Goal: Complete application form

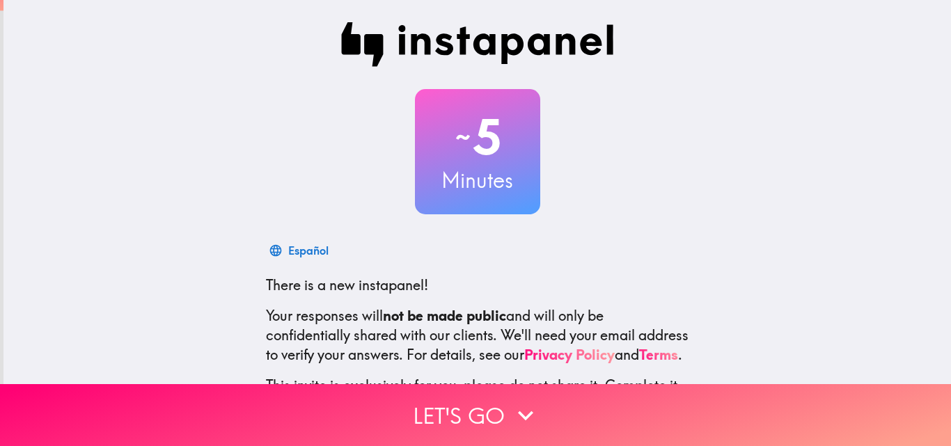
scroll to position [133, 0]
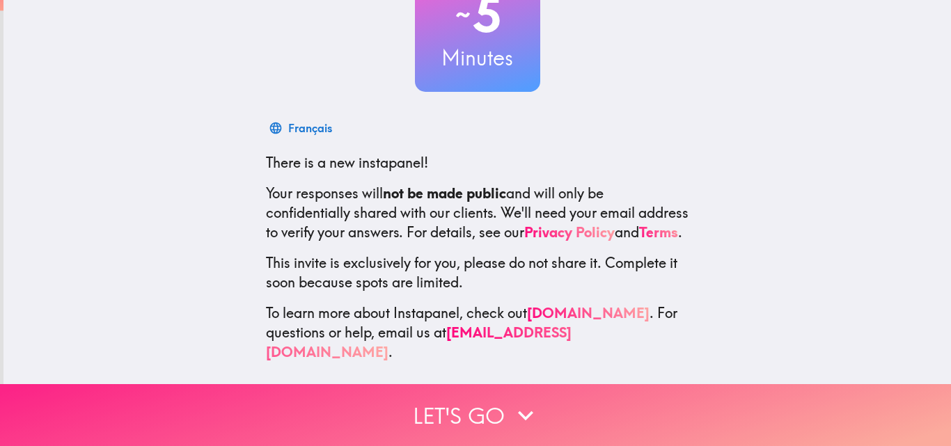
click at [471, 401] on button "Let's go" at bounding box center [475, 415] width 951 height 62
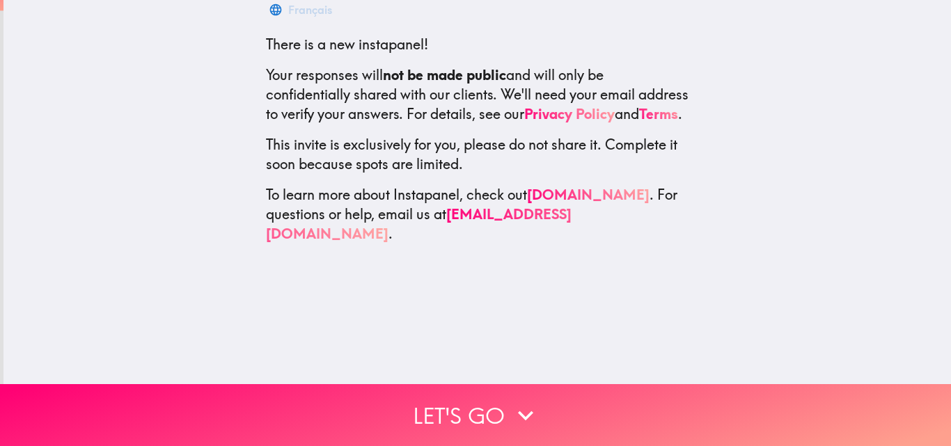
scroll to position [0, 0]
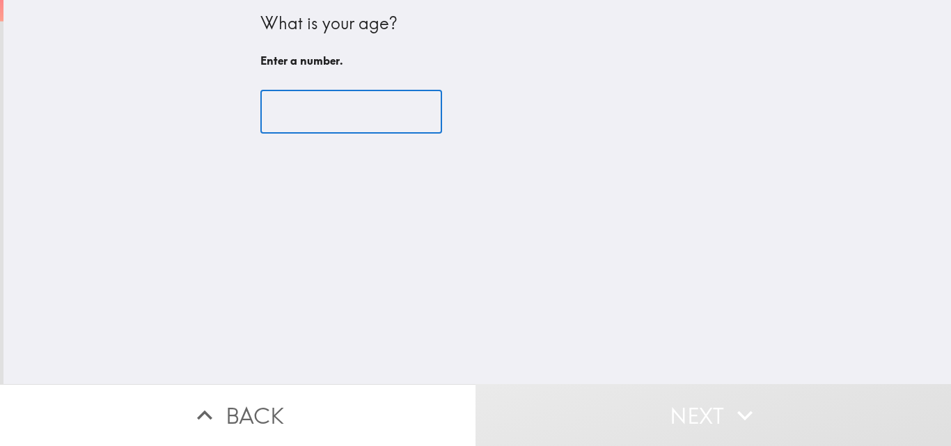
click at [327, 113] on input "number" at bounding box center [351, 112] width 182 height 43
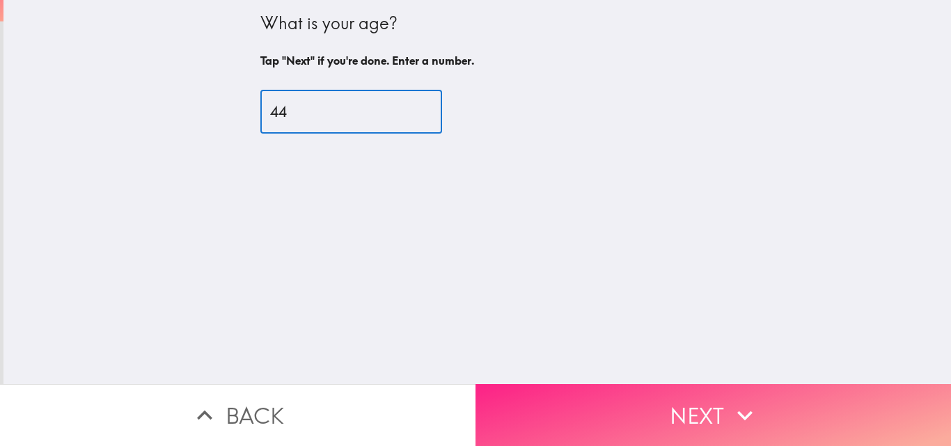
type input "44"
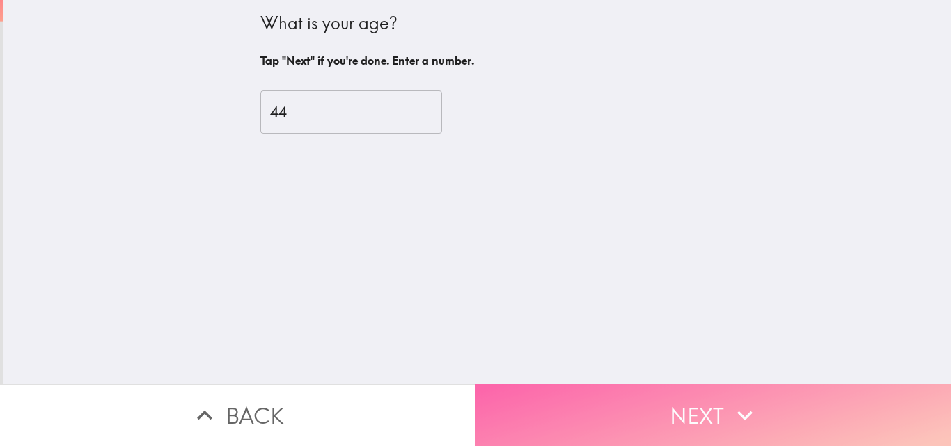
drag, startPoint x: 638, startPoint y: 407, endPoint x: 624, endPoint y: 402, distance: 14.5
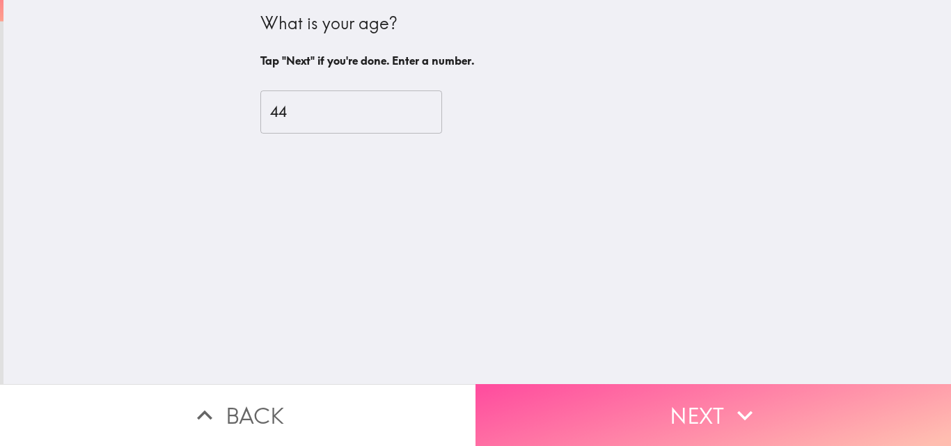
click at [638, 407] on button "Next" at bounding box center [714, 415] width 476 height 62
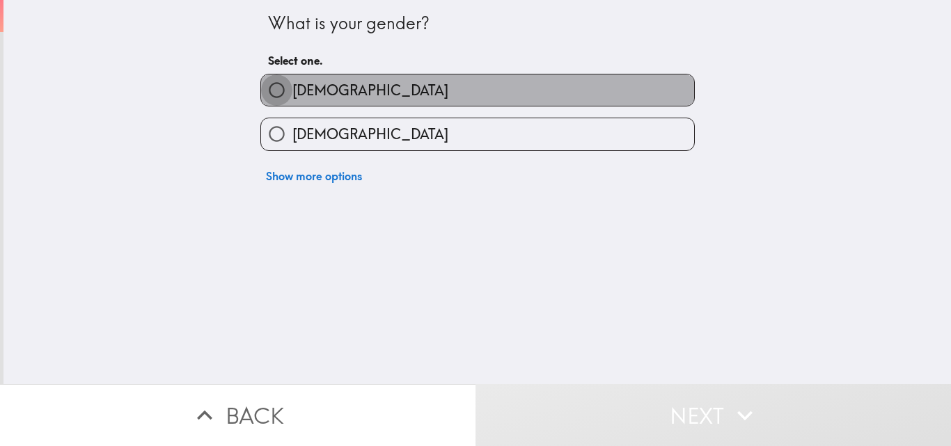
click at [262, 91] on input "[DEMOGRAPHIC_DATA]" at bounding box center [276, 89] width 31 height 31
radio input "true"
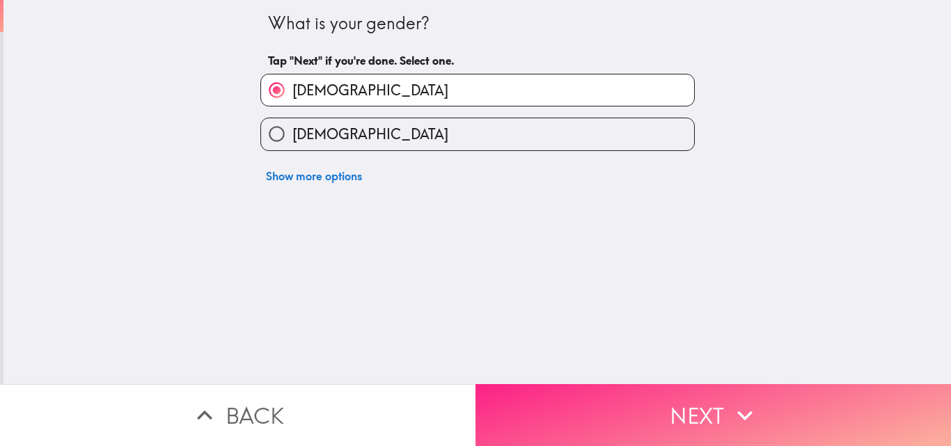
click at [695, 409] on button "Next" at bounding box center [714, 415] width 476 height 62
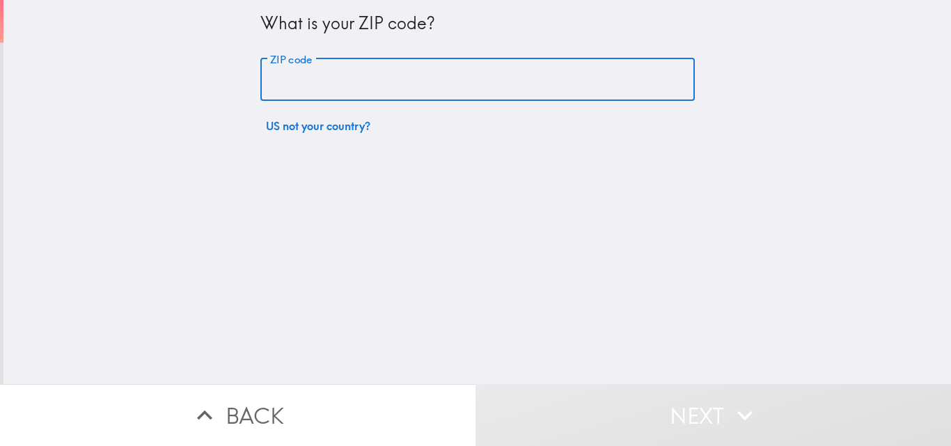
click at [305, 75] on input "ZIP code" at bounding box center [477, 79] width 434 height 43
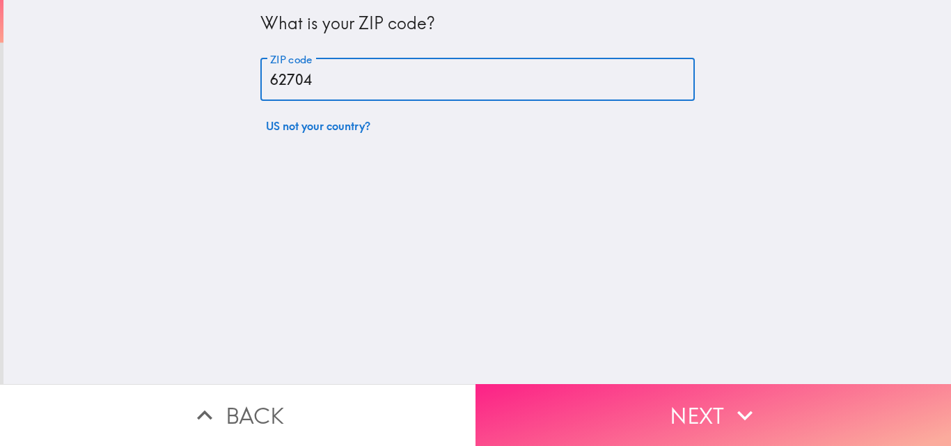
type input "62704"
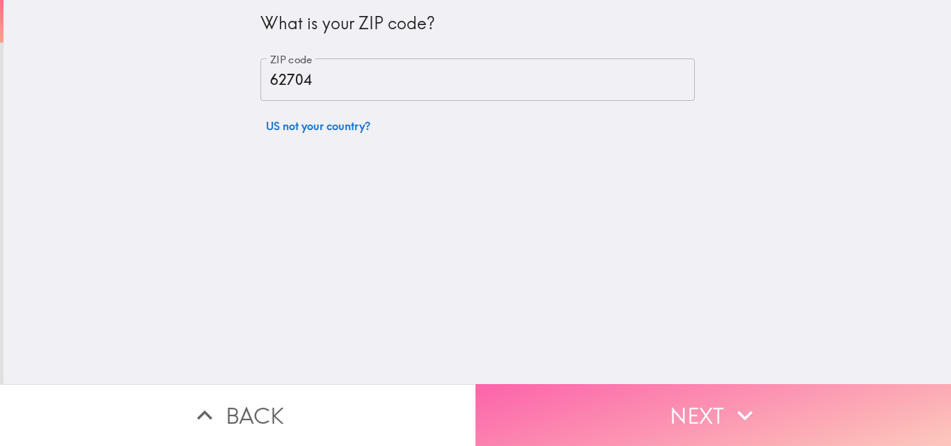
click at [716, 395] on button "Next" at bounding box center [714, 415] width 476 height 62
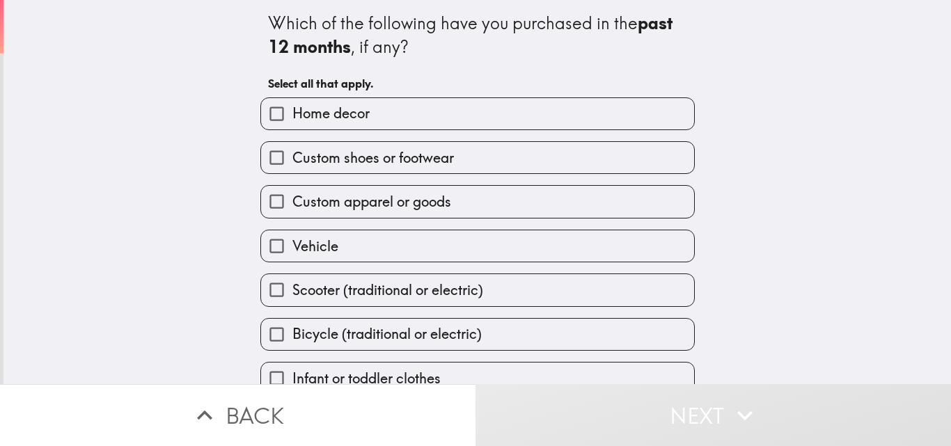
click at [295, 22] on div "Which of the following have you purchased in the past 12 months , if any?" at bounding box center [477, 35] width 419 height 47
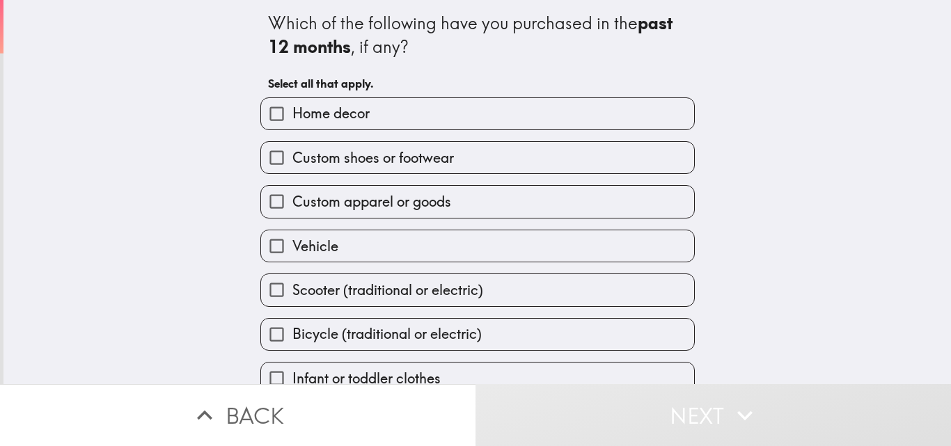
drag, startPoint x: 262, startPoint y: 19, endPoint x: 774, endPoint y: 275, distance: 572.6
click at [774, 275] on div "Which of the following have you purchased in the past 12 months , if any? Selec…" at bounding box center [477, 192] width 948 height 384
click at [409, 155] on span "Custom shoes or footwear" at bounding box center [373, 157] width 162 height 19
click at [292, 155] on input "Custom shoes or footwear" at bounding box center [276, 157] width 31 height 31
checkbox input "true"
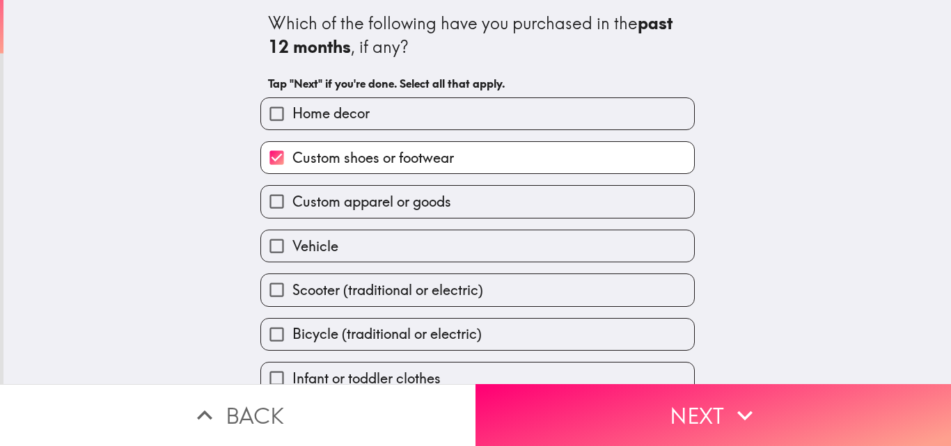
click at [268, 120] on input "Home decor" at bounding box center [276, 113] width 31 height 31
checkbox input "true"
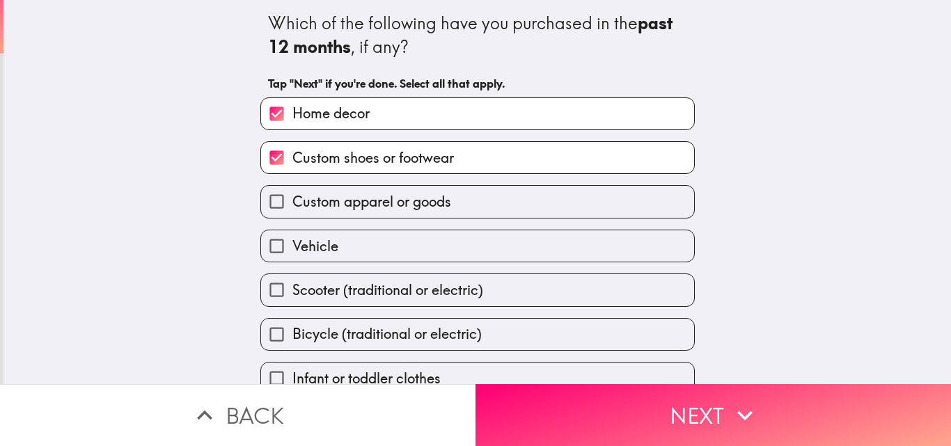
click at [262, 204] on input "Custom apparel or goods" at bounding box center [276, 201] width 31 height 31
checkbox input "true"
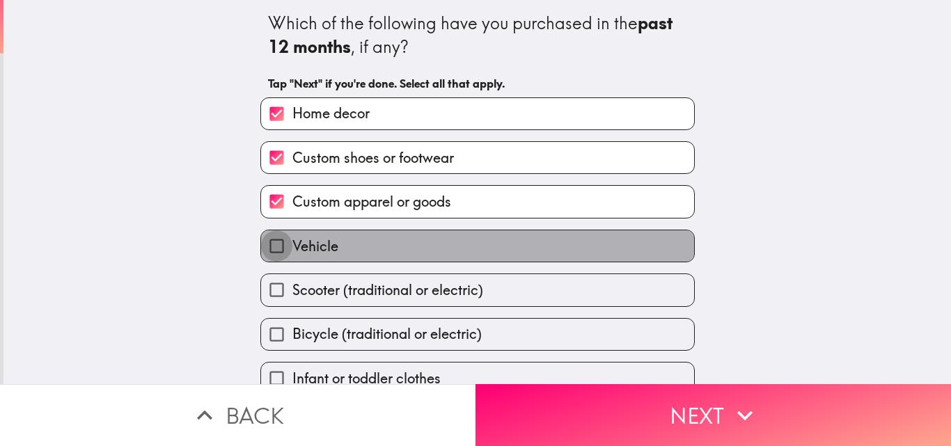
click at [265, 244] on input "Vehicle" at bounding box center [276, 245] width 31 height 31
checkbox input "true"
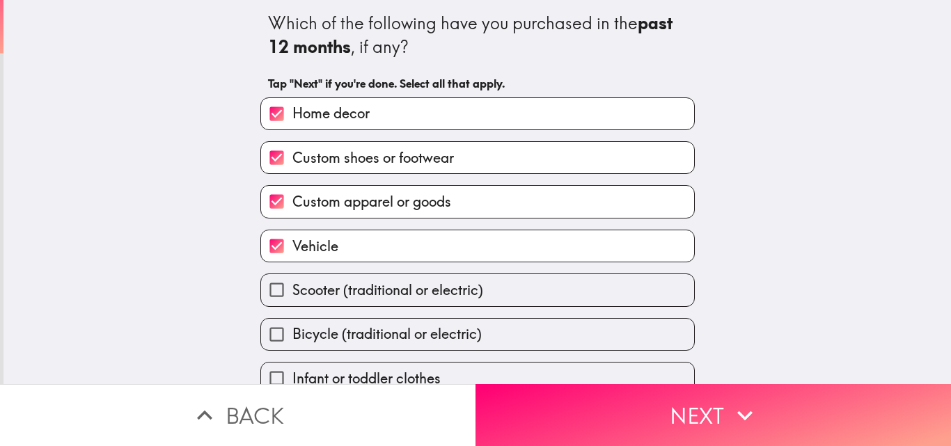
click at [267, 299] on input "Scooter (traditional or electric)" at bounding box center [276, 289] width 31 height 31
checkbox input "true"
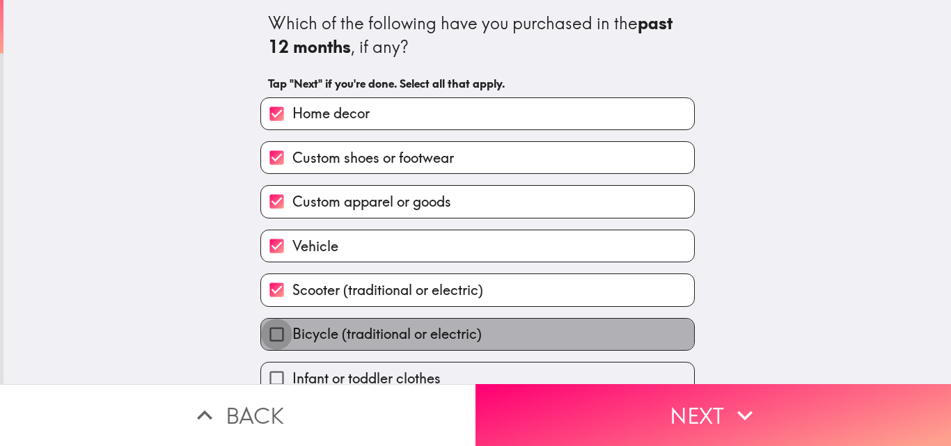
click at [274, 338] on input "Bicycle (traditional or electric)" at bounding box center [276, 334] width 31 height 31
checkbox input "true"
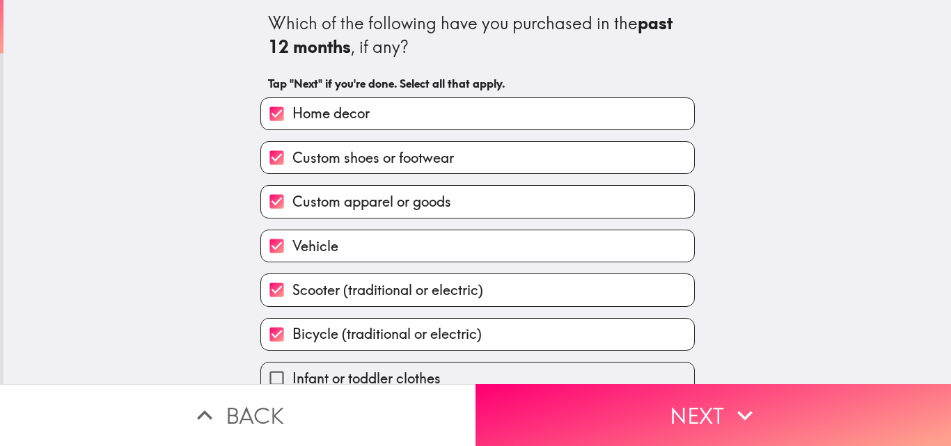
scroll to position [65, 0]
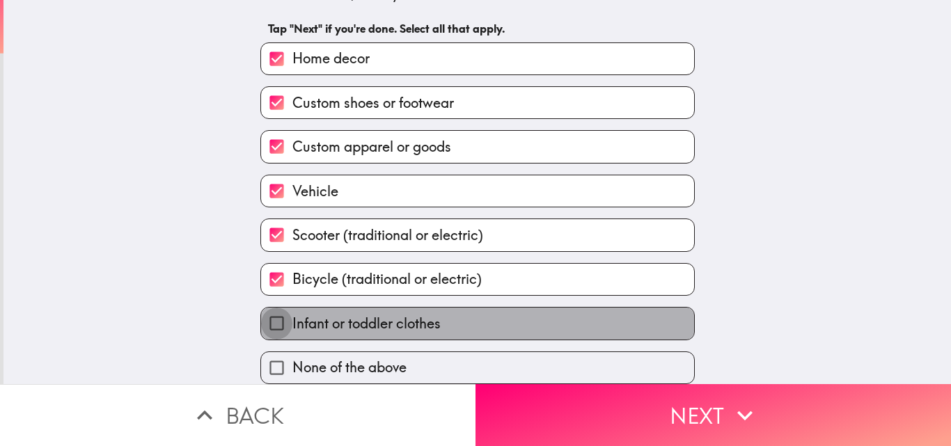
click at [272, 313] on input "Infant or toddler clothes" at bounding box center [276, 323] width 31 height 31
checkbox input "true"
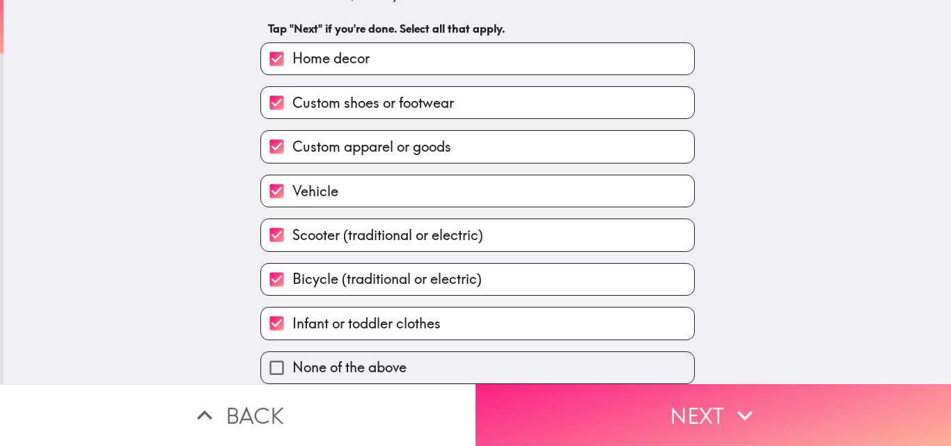
click at [645, 413] on button "Next" at bounding box center [714, 415] width 476 height 62
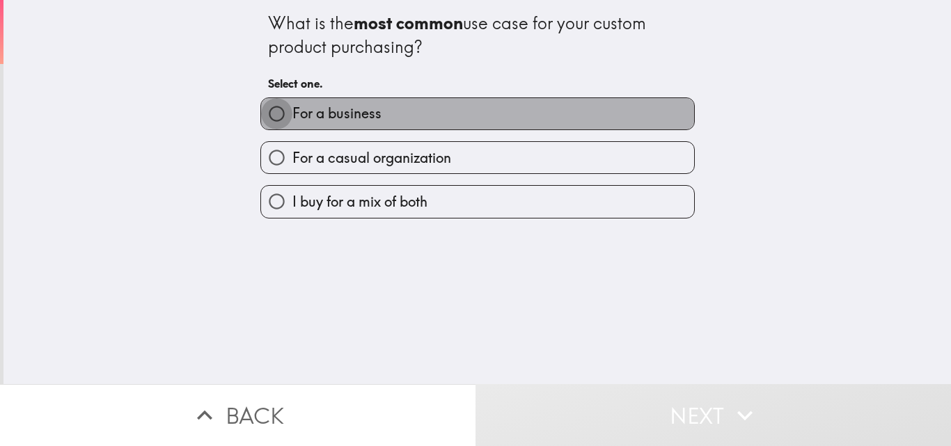
click at [261, 118] on input "For a business" at bounding box center [276, 113] width 31 height 31
radio input "true"
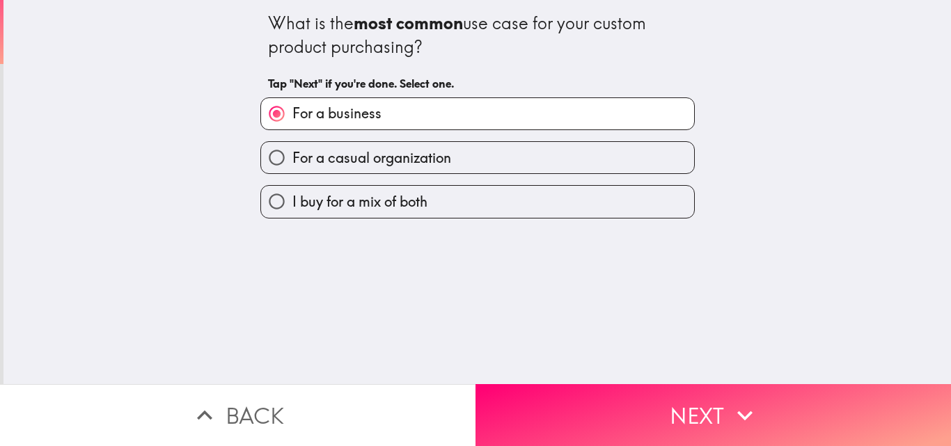
click at [267, 159] on input "For a casual organization" at bounding box center [276, 157] width 31 height 31
radio input "true"
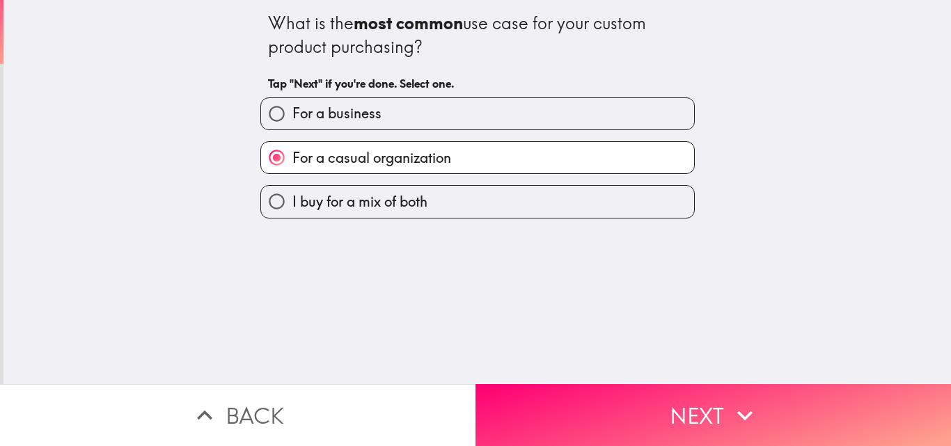
click at [264, 110] on input "For a business" at bounding box center [276, 113] width 31 height 31
radio input "true"
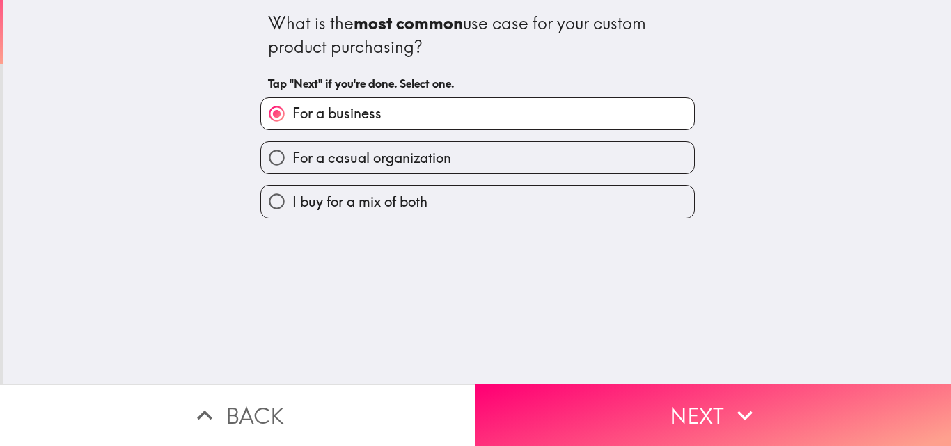
click at [262, 155] on input "For a casual organization" at bounding box center [276, 157] width 31 height 31
radio input "true"
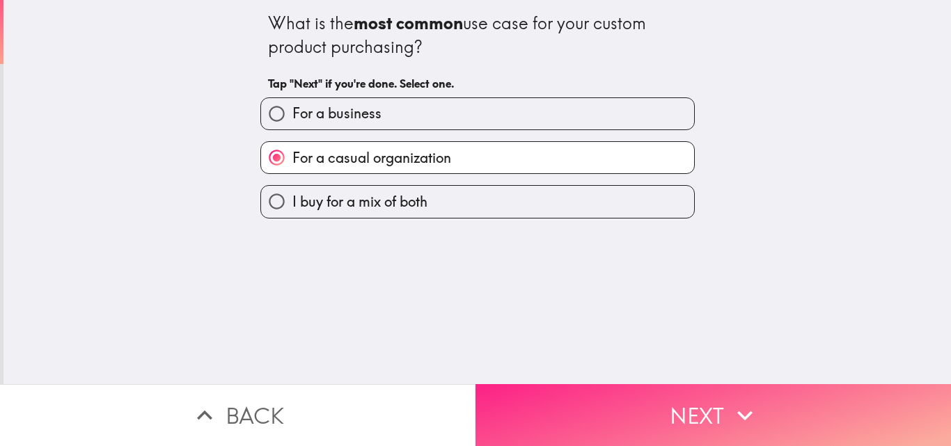
click at [710, 411] on button "Next" at bounding box center [714, 415] width 476 height 62
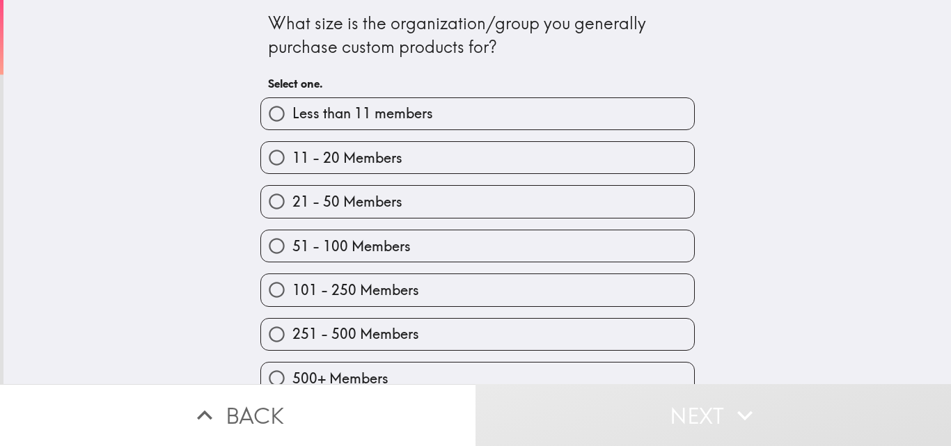
click at [261, 332] on input "251 - 500 Members" at bounding box center [276, 334] width 31 height 31
radio input "true"
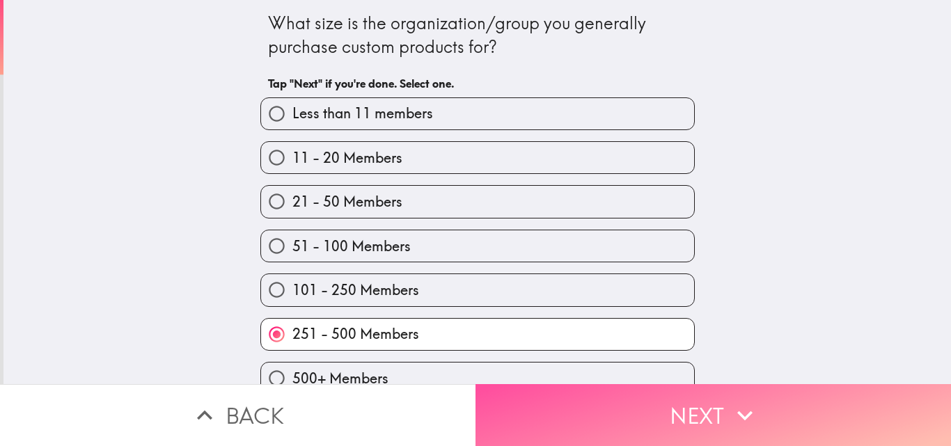
click at [680, 410] on button "Next" at bounding box center [714, 415] width 476 height 62
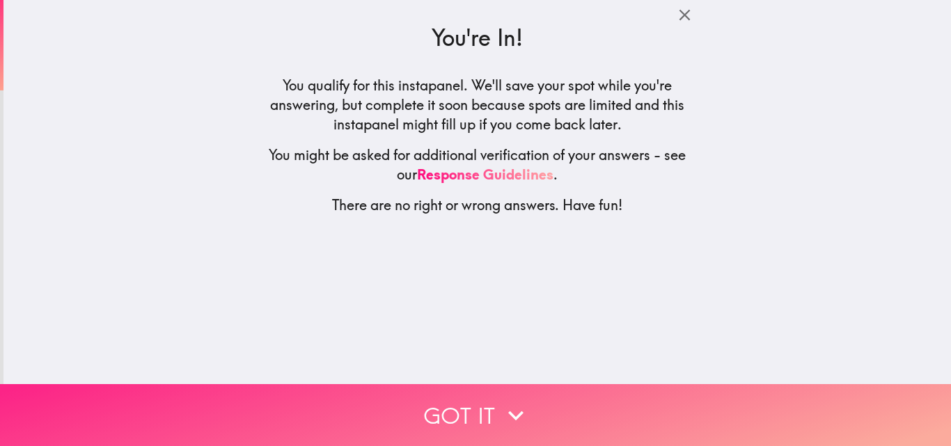
click at [479, 404] on button "Got it" at bounding box center [475, 415] width 951 height 62
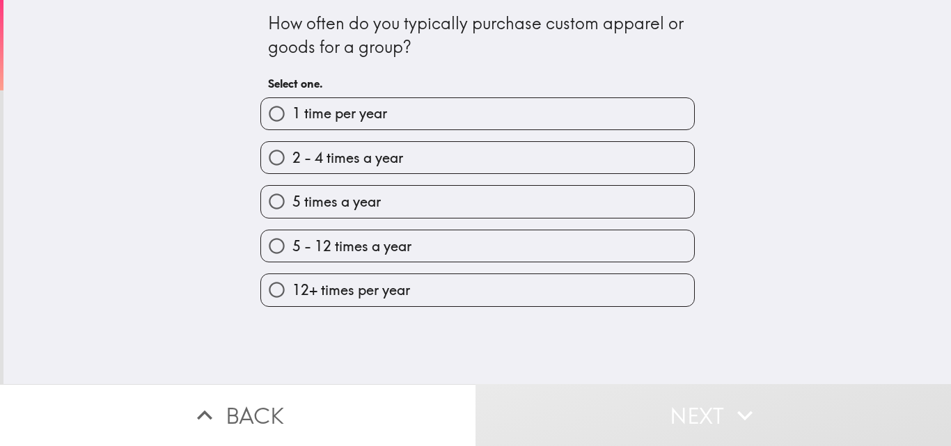
click at [261, 200] on input "5 times a year" at bounding box center [276, 201] width 31 height 31
radio input "true"
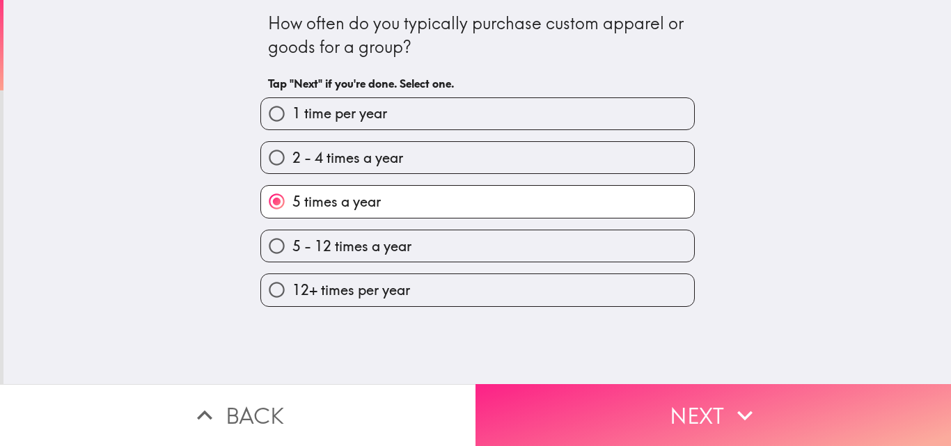
click at [654, 400] on button "Next" at bounding box center [714, 415] width 476 height 62
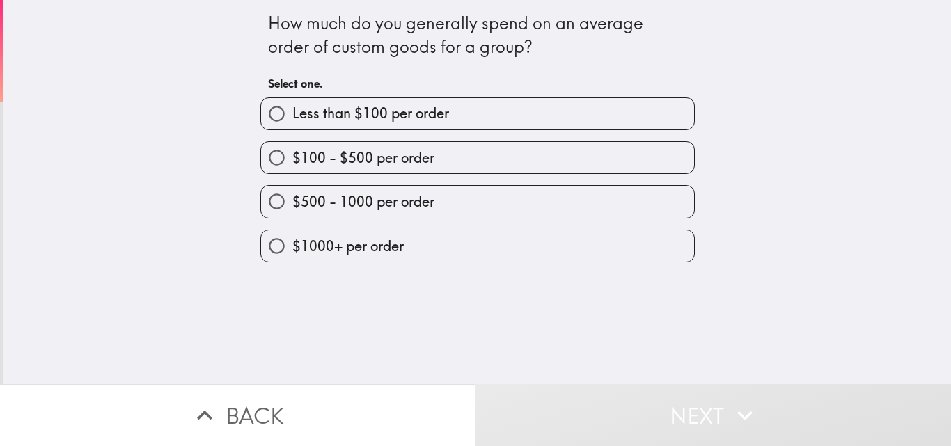
click at [262, 198] on input "$500 - 1000 per order" at bounding box center [276, 201] width 31 height 31
radio input "true"
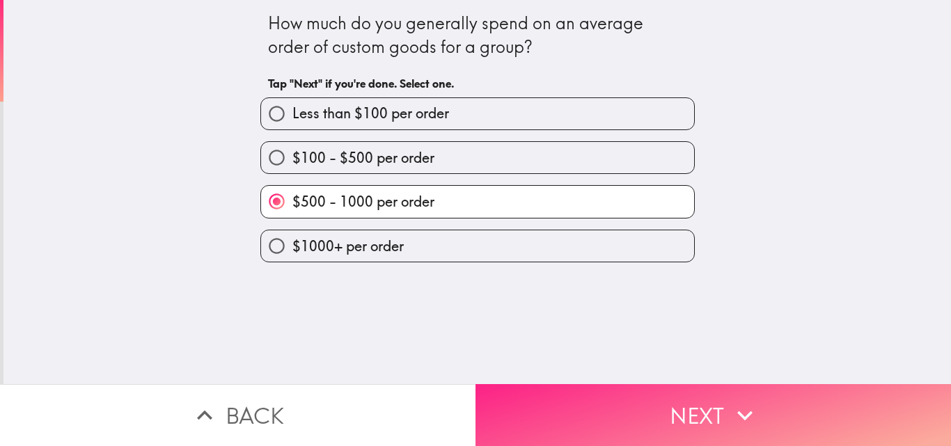
click at [650, 417] on button "Next" at bounding box center [714, 415] width 476 height 62
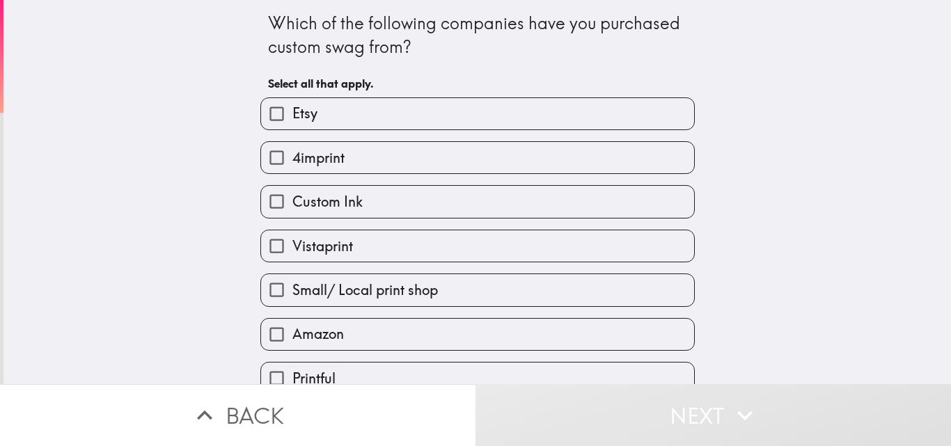
click at [262, 115] on input "Etsy" at bounding box center [276, 113] width 31 height 31
checkbox input "true"
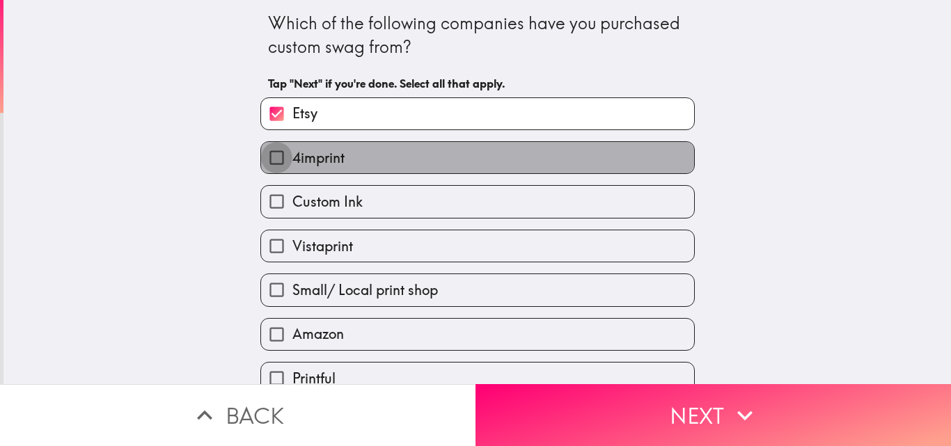
click at [264, 152] on input "4imprint" at bounding box center [276, 157] width 31 height 31
checkbox input "true"
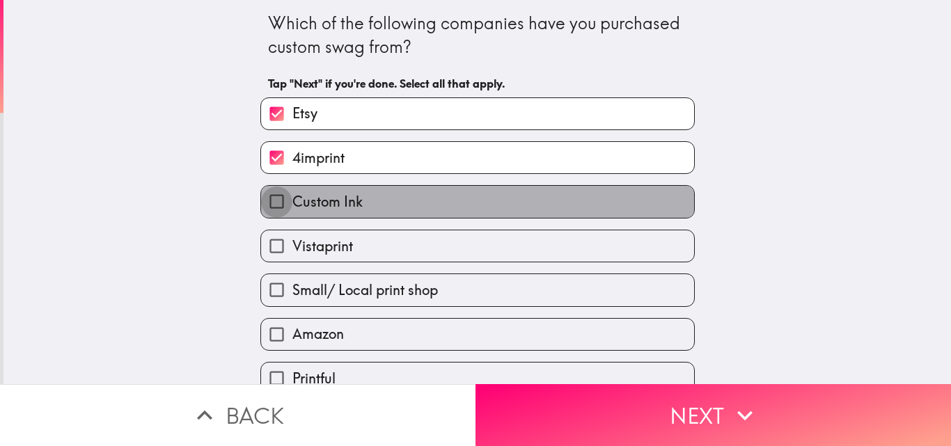
click at [265, 201] on input "Custom Ink" at bounding box center [276, 201] width 31 height 31
checkbox input "true"
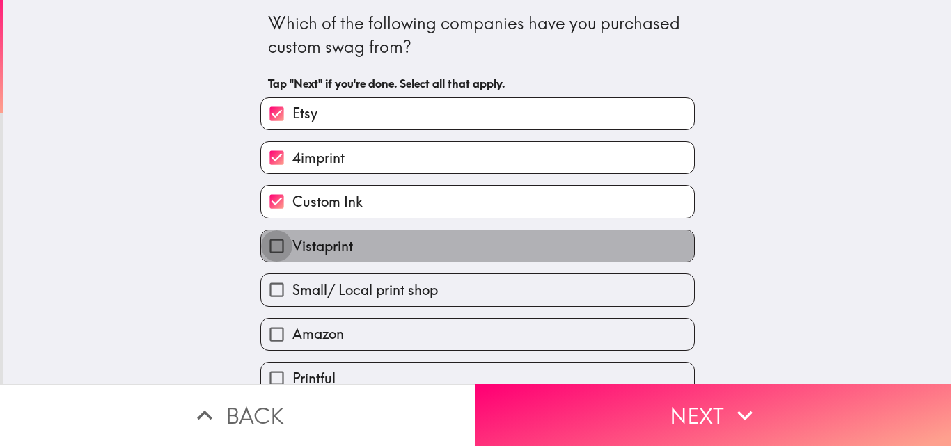
click at [261, 238] on input "Vistaprint" at bounding box center [276, 245] width 31 height 31
checkbox input "true"
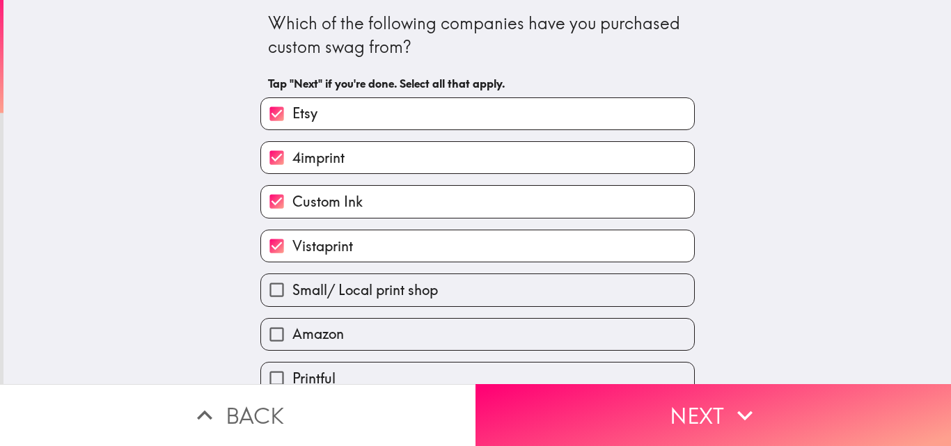
click at [278, 295] on input "Small/ Local print shop" at bounding box center [276, 289] width 31 height 31
checkbox input "true"
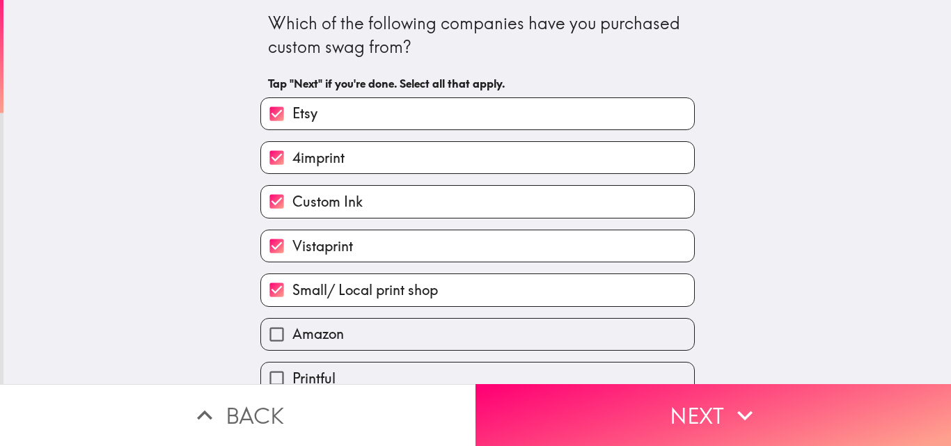
scroll to position [65, 0]
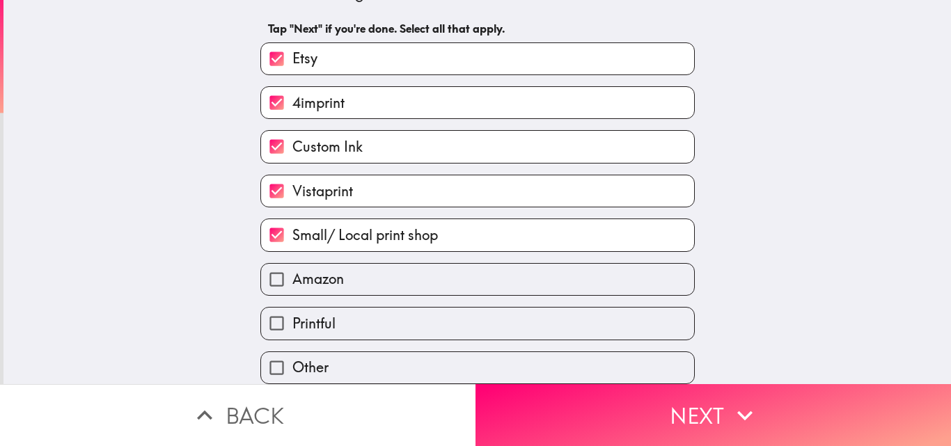
click at [274, 267] on input "Amazon" at bounding box center [276, 279] width 31 height 31
checkbox input "true"
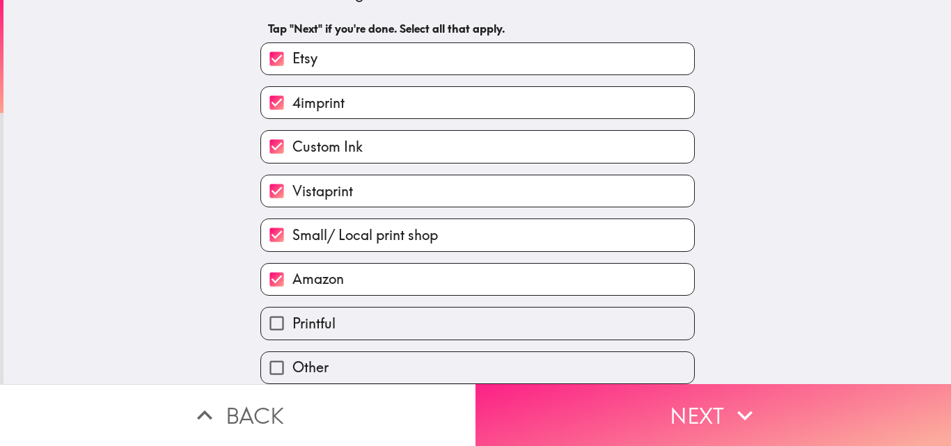
click at [647, 404] on button "Next" at bounding box center [714, 415] width 476 height 62
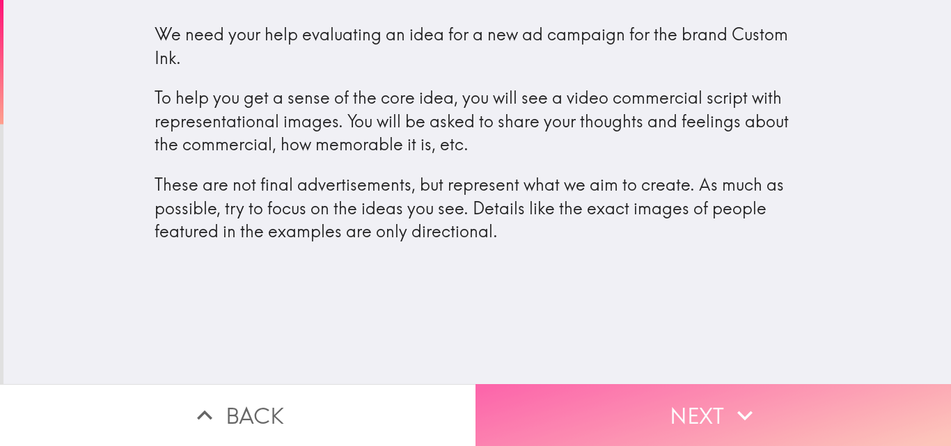
click at [689, 411] on button "Next" at bounding box center [714, 415] width 476 height 62
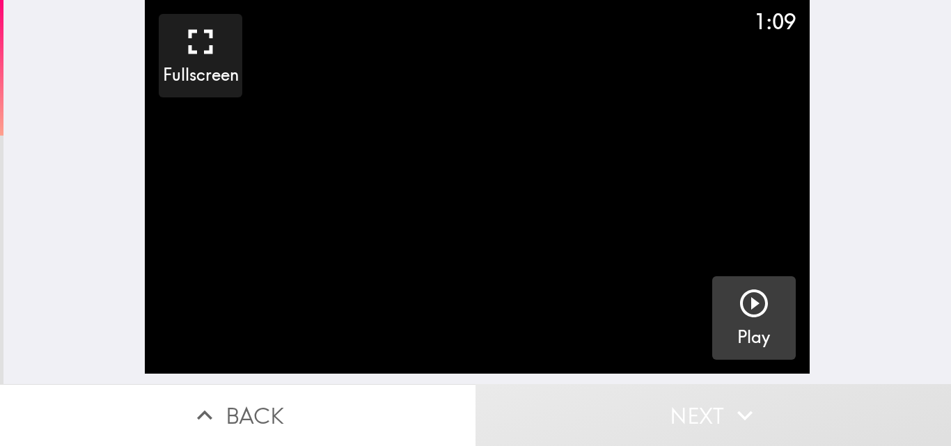
click at [748, 305] on icon "button" at bounding box center [753, 303] width 33 height 33
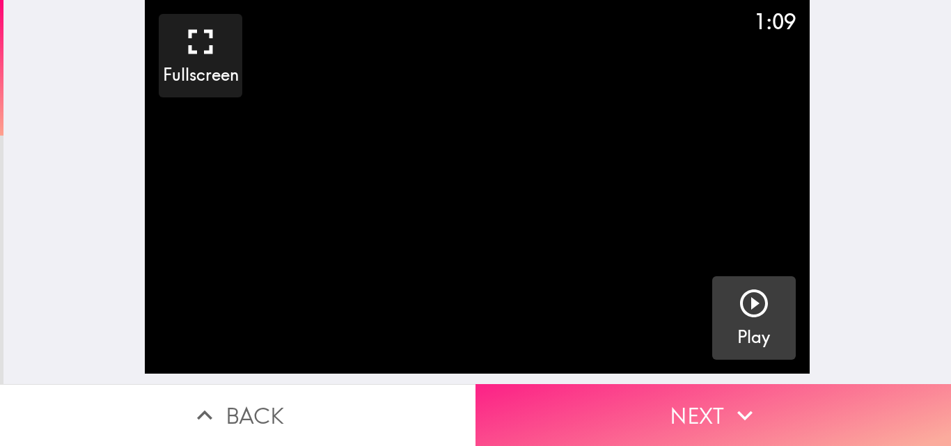
click at [666, 410] on button "Next" at bounding box center [714, 415] width 476 height 62
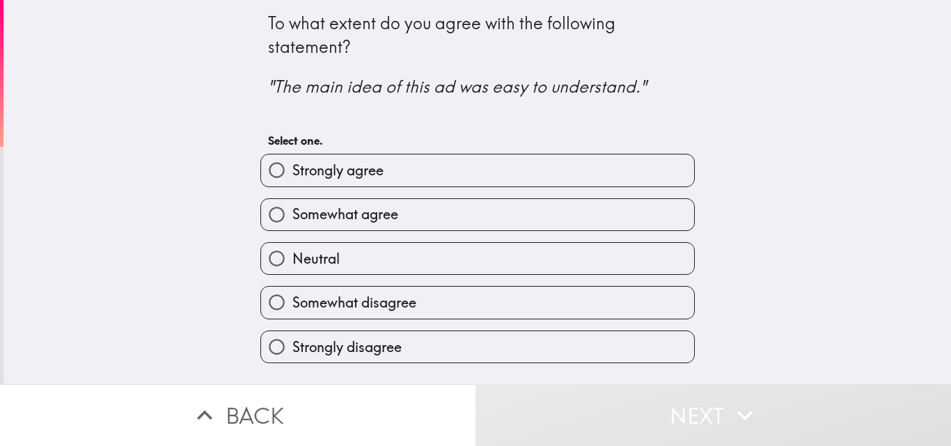
click at [261, 172] on input "Strongly agree" at bounding box center [276, 170] width 31 height 31
radio input "true"
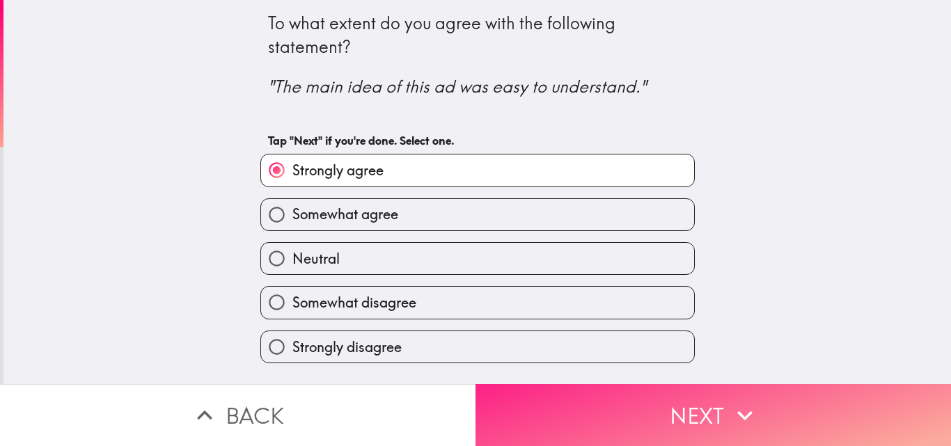
click at [732, 413] on icon "button" at bounding box center [745, 415] width 31 height 31
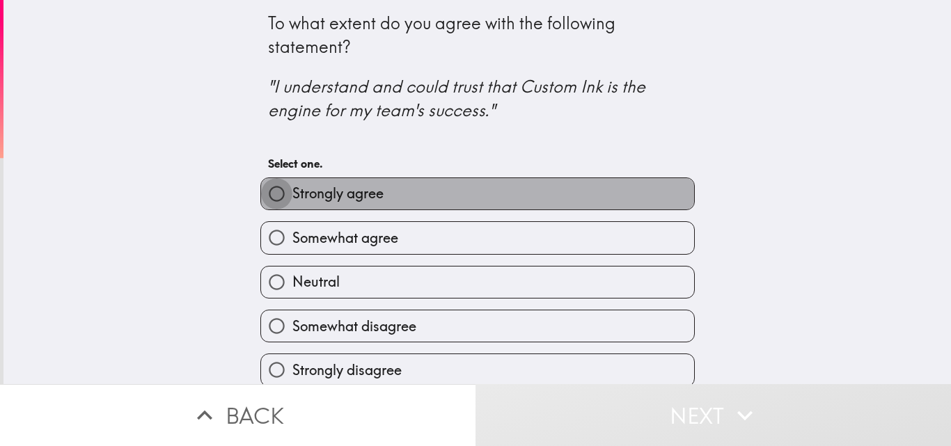
click at [269, 196] on input "Strongly agree" at bounding box center [276, 193] width 31 height 31
radio input "true"
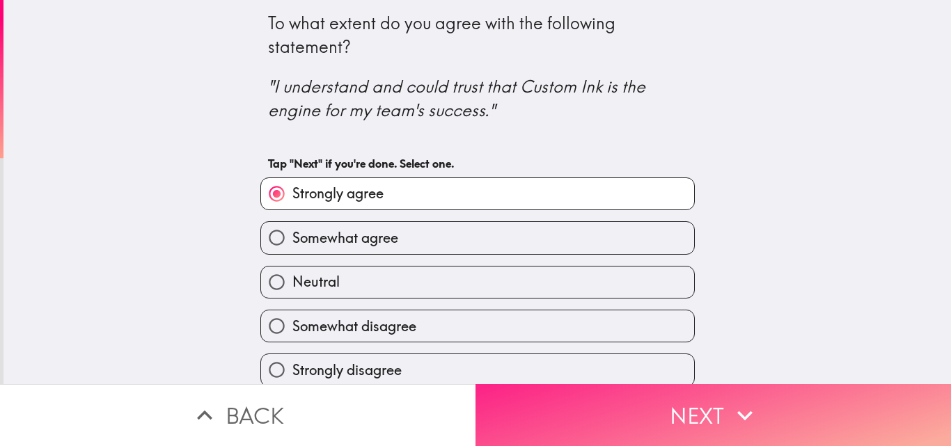
click at [655, 411] on button "Next" at bounding box center [714, 415] width 476 height 62
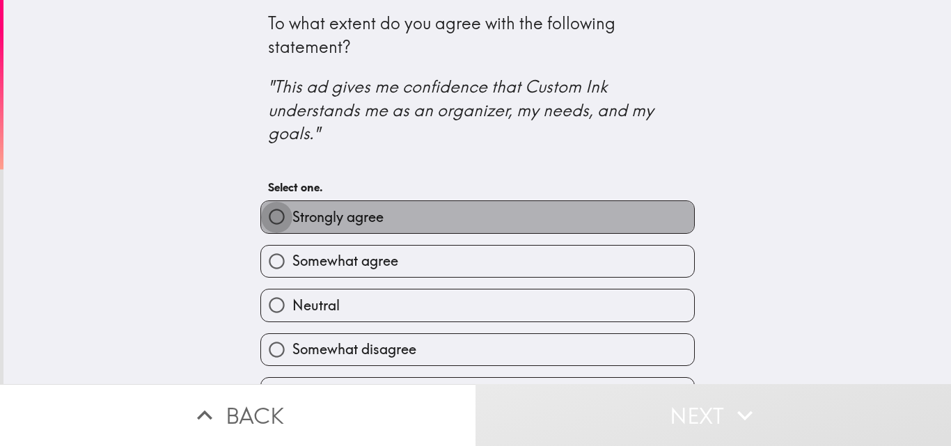
click at [265, 219] on input "Strongly agree" at bounding box center [276, 216] width 31 height 31
radio input "true"
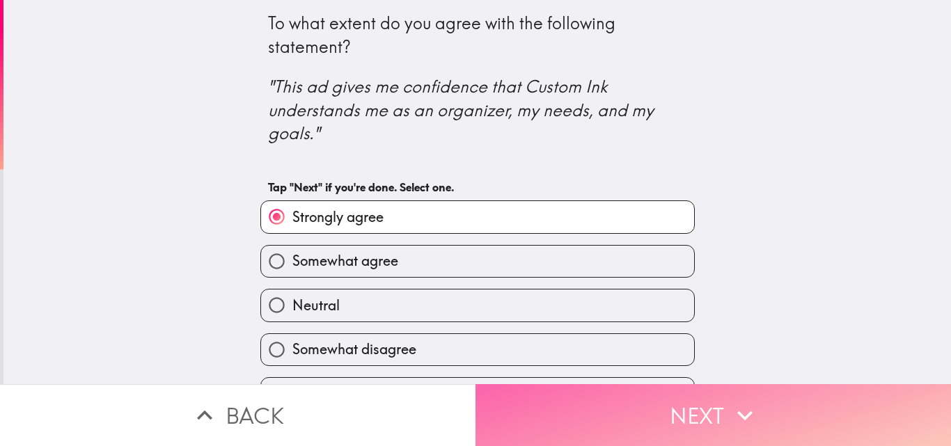
drag, startPoint x: 645, startPoint y: 417, endPoint x: 634, endPoint y: 411, distance: 13.1
click at [645, 417] on button "Next" at bounding box center [714, 415] width 476 height 62
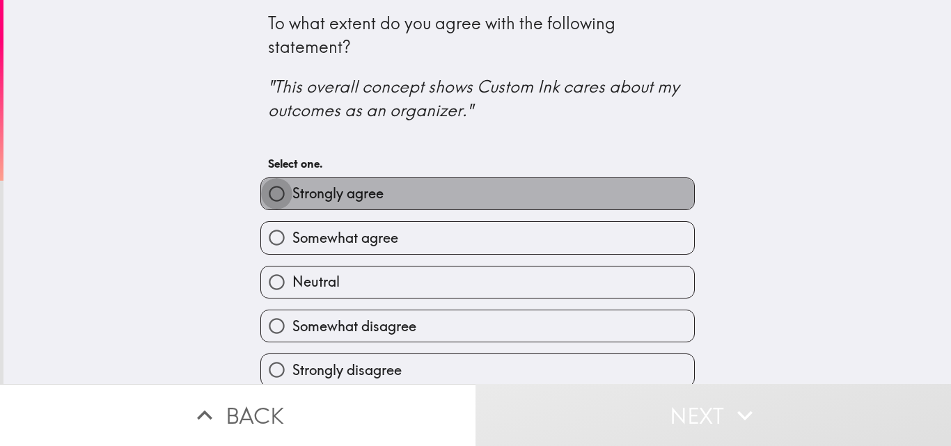
click at [261, 200] on input "Strongly agree" at bounding box center [276, 193] width 31 height 31
radio input "true"
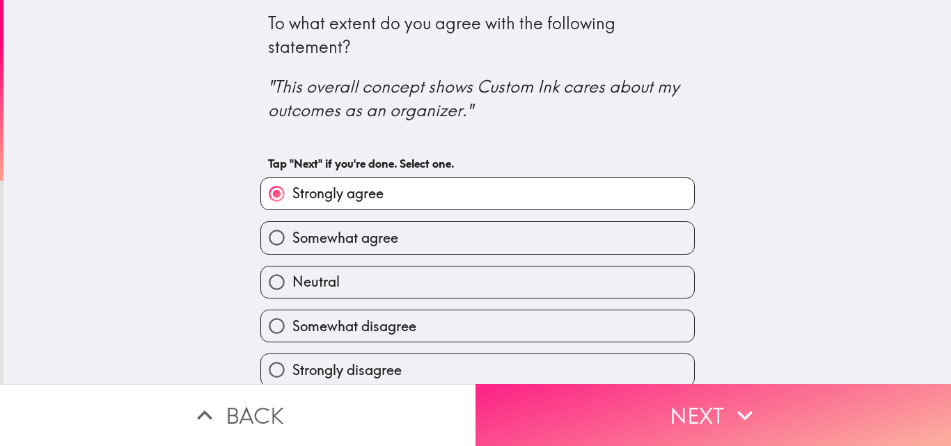
click at [654, 400] on button "Next" at bounding box center [714, 415] width 476 height 62
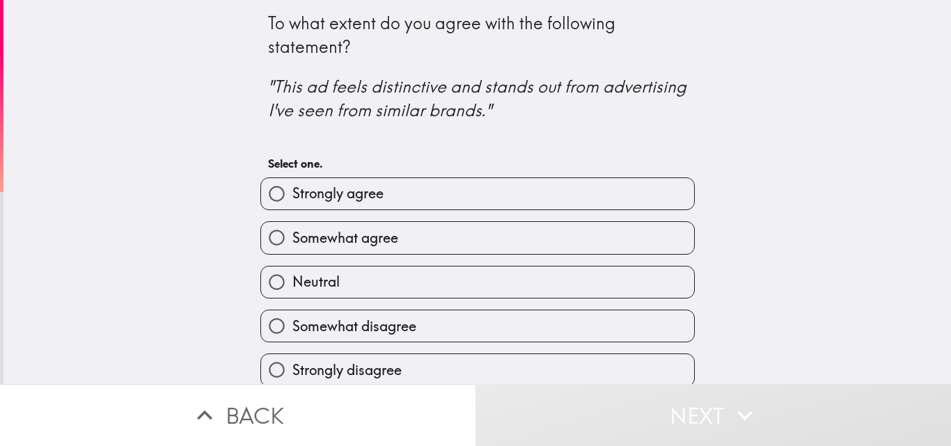
click at [261, 188] on input "Strongly agree" at bounding box center [276, 193] width 31 height 31
radio input "true"
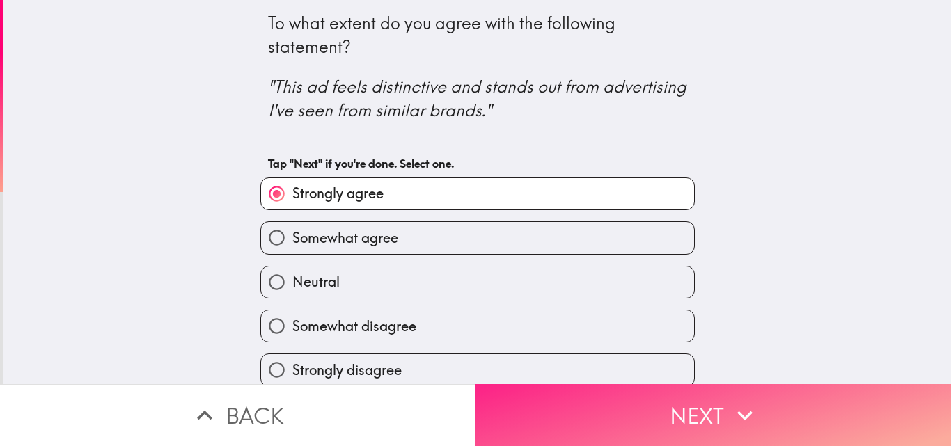
click at [670, 420] on button "Next" at bounding box center [714, 415] width 476 height 62
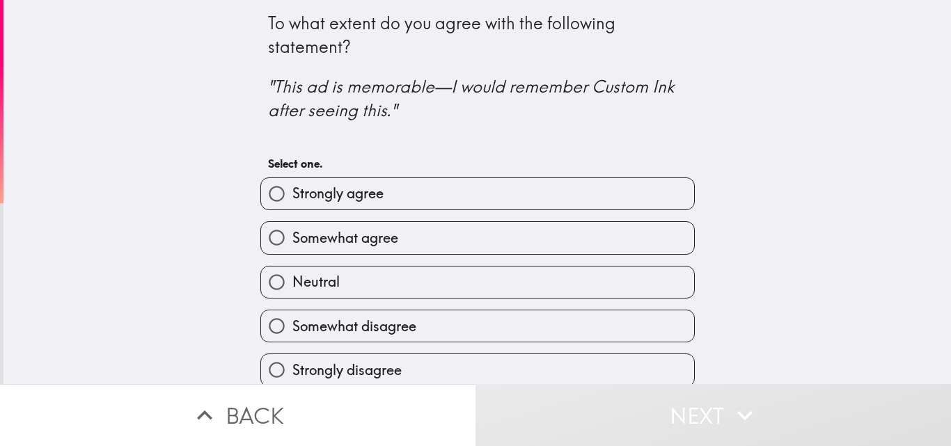
click at [261, 198] on input "Strongly agree" at bounding box center [276, 193] width 31 height 31
radio input "true"
click at [261, 198] on input "Strongly agree" at bounding box center [276, 193] width 31 height 31
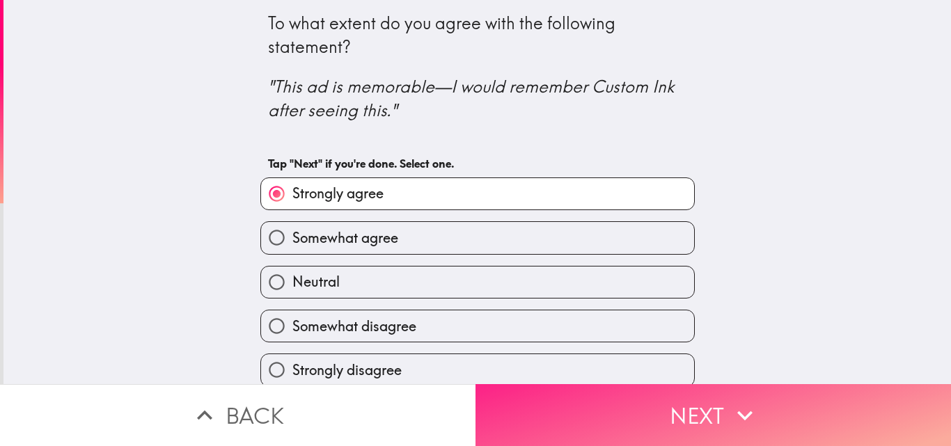
click at [682, 413] on button "Next" at bounding box center [714, 415] width 476 height 62
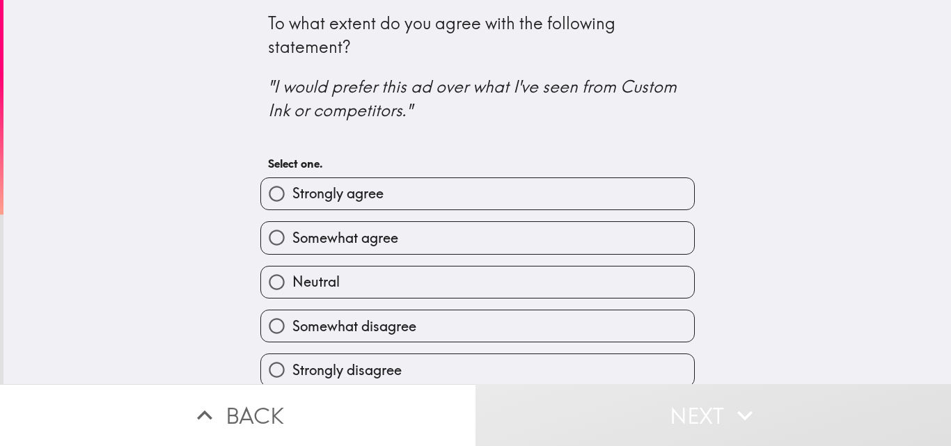
click at [264, 201] on input "Strongly agree" at bounding box center [276, 193] width 31 height 31
radio input "true"
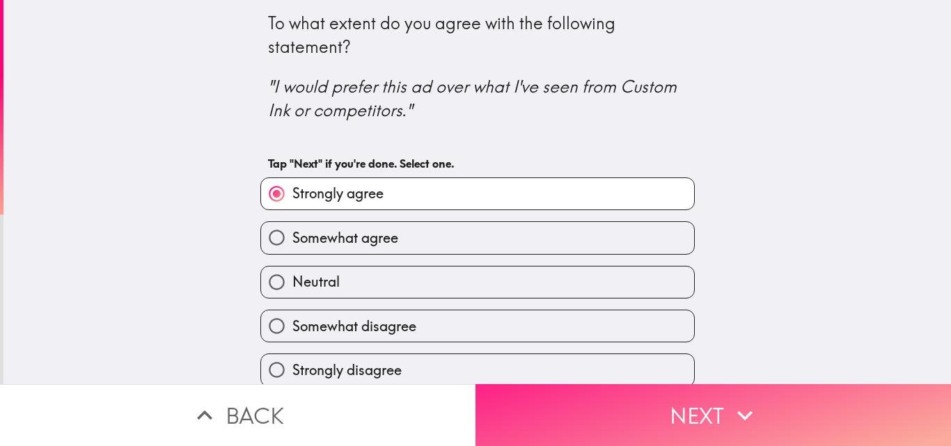
click at [599, 398] on button "Next" at bounding box center [714, 415] width 476 height 62
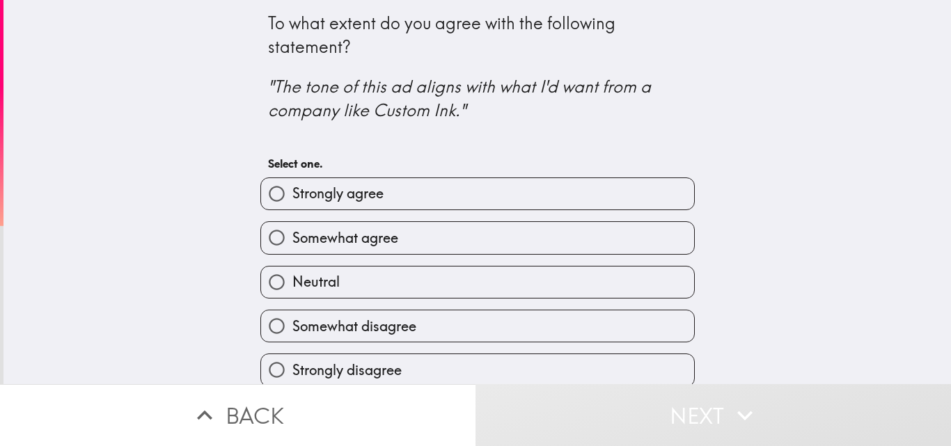
click at [261, 186] on input "Strongly agree" at bounding box center [276, 193] width 31 height 31
radio input "true"
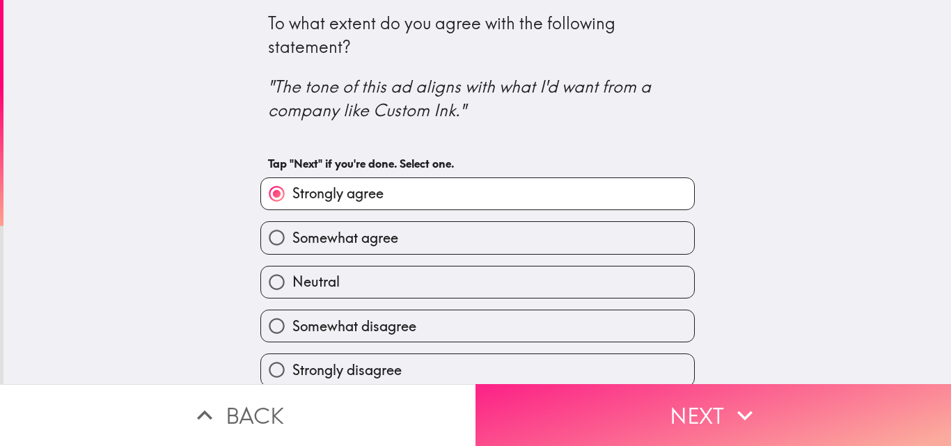
click at [686, 414] on button "Next" at bounding box center [714, 415] width 476 height 62
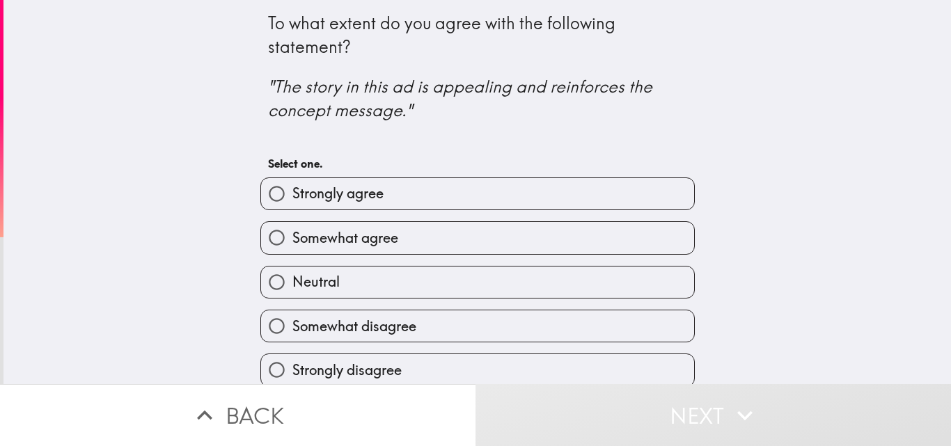
click at [271, 189] on input "Strongly agree" at bounding box center [276, 193] width 31 height 31
radio input "true"
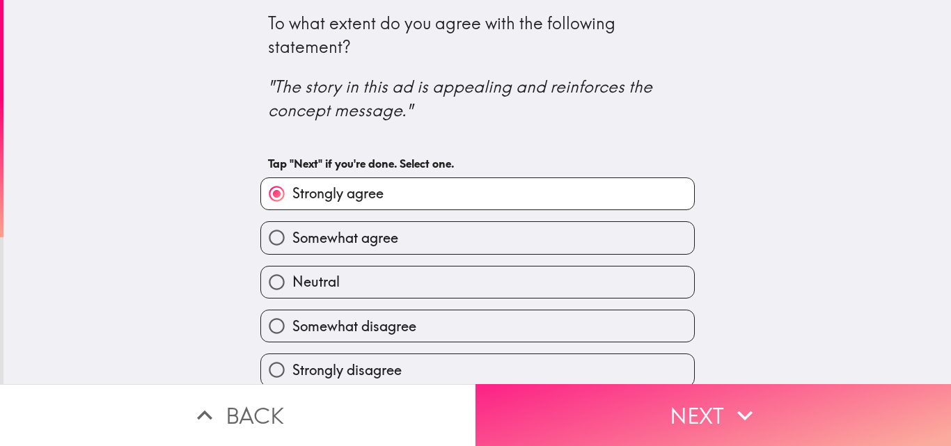
click at [669, 410] on button "Next" at bounding box center [714, 415] width 476 height 62
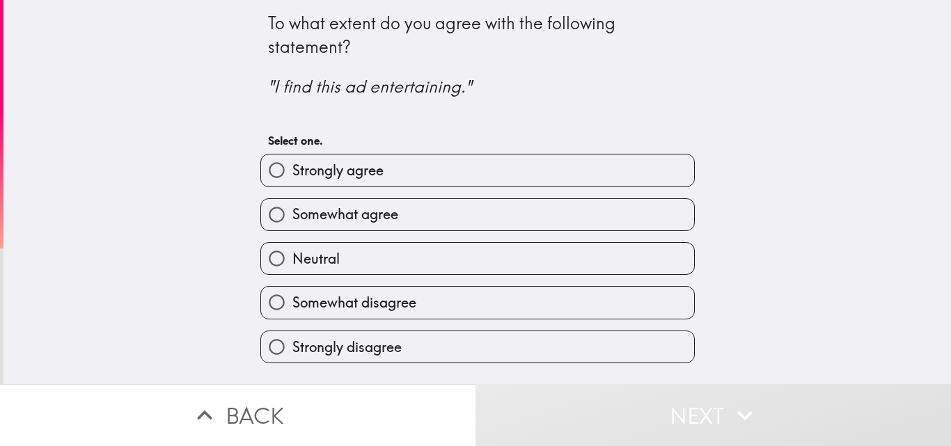
click at [261, 172] on input "Strongly agree" at bounding box center [276, 170] width 31 height 31
radio input "true"
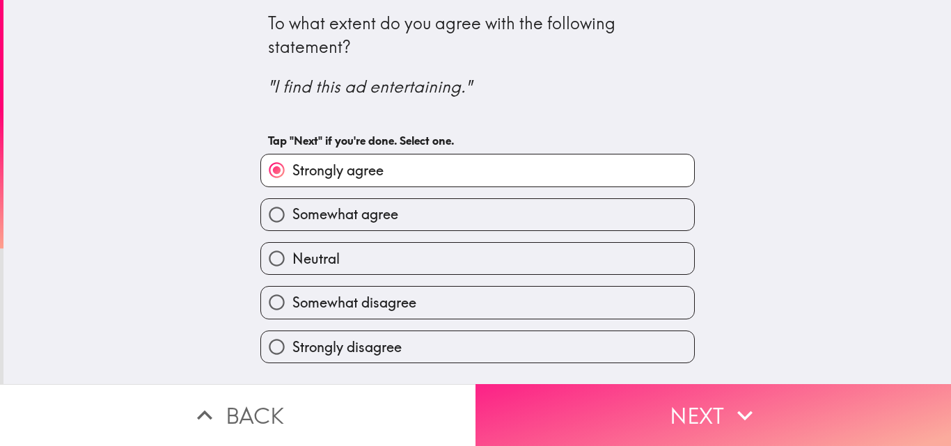
click at [559, 386] on button "Next" at bounding box center [714, 415] width 476 height 62
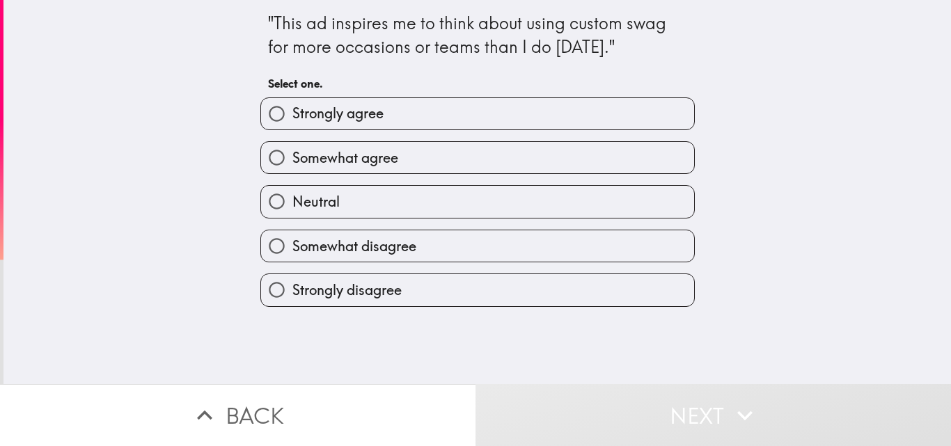
click at [261, 116] on input "Strongly agree" at bounding box center [276, 113] width 31 height 31
radio input "true"
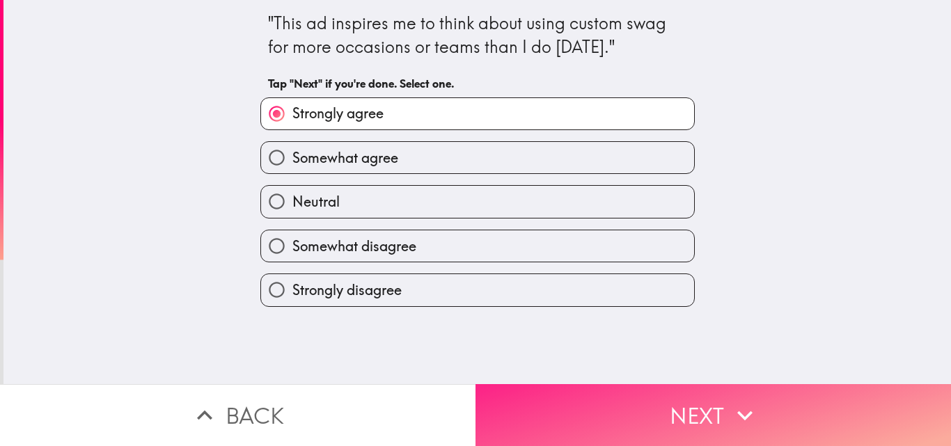
click at [604, 412] on button "Next" at bounding box center [714, 415] width 476 height 62
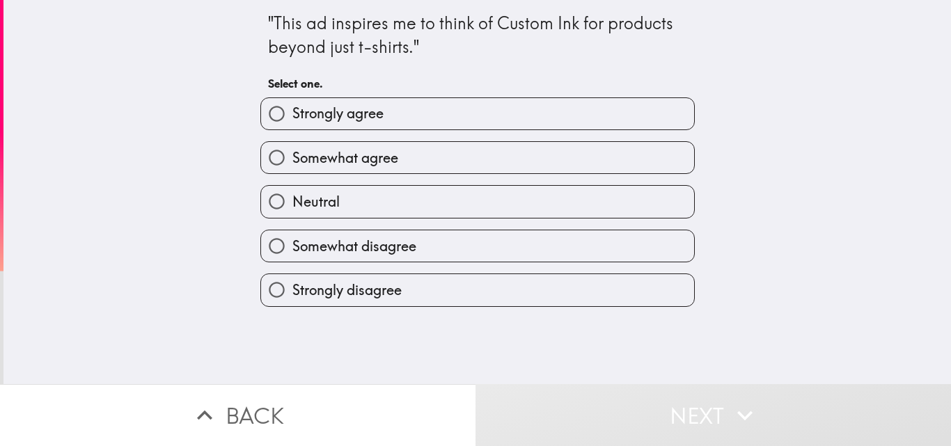
click at [268, 107] on input "Strongly agree" at bounding box center [276, 113] width 31 height 31
radio input "true"
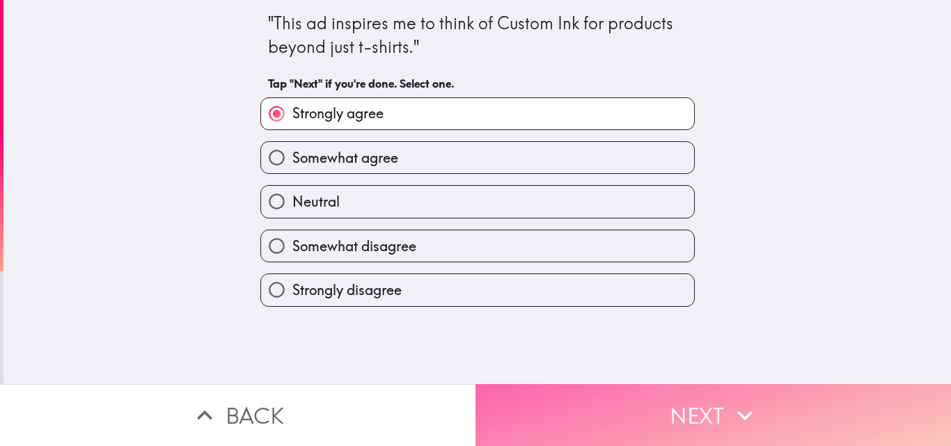
click at [580, 395] on button "Next" at bounding box center [714, 415] width 476 height 62
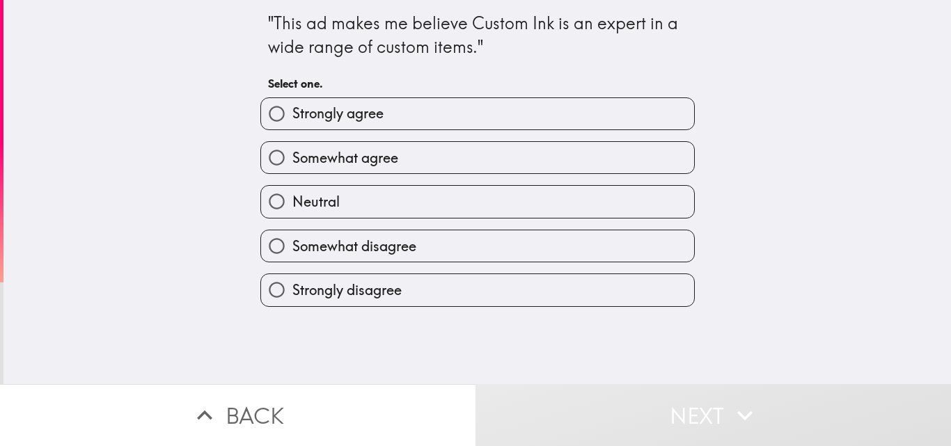
click at [261, 116] on input "Strongly agree" at bounding box center [276, 113] width 31 height 31
radio input "true"
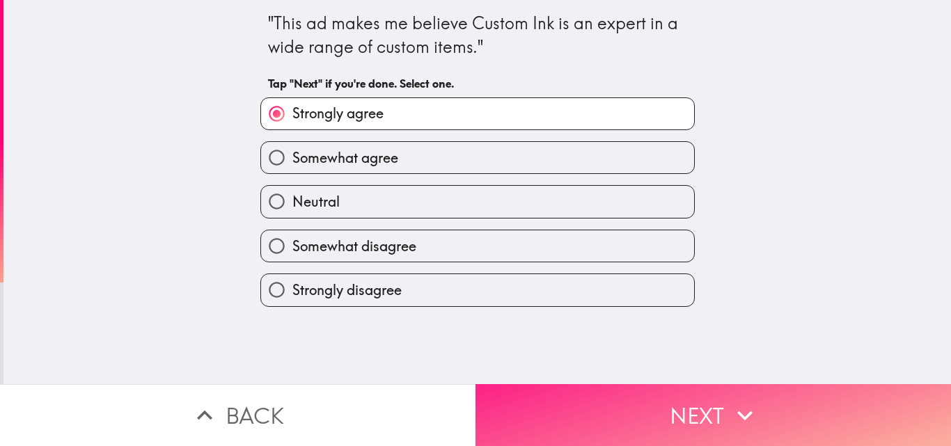
click at [638, 415] on button "Next" at bounding box center [714, 415] width 476 height 62
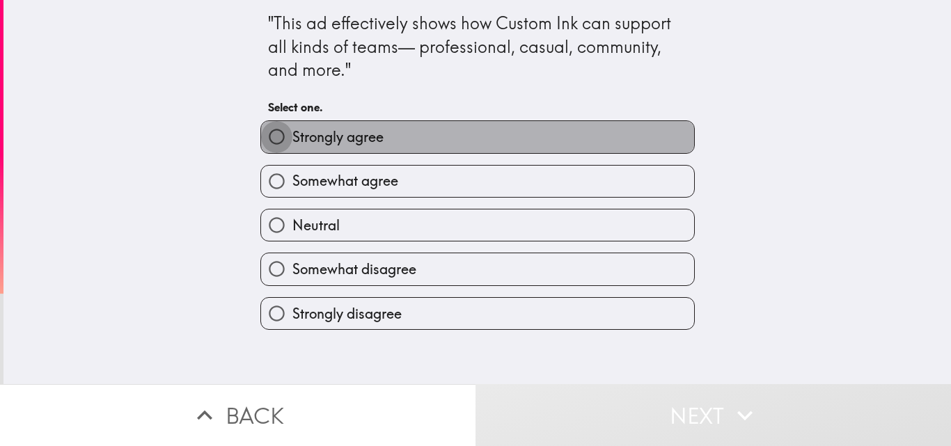
click at [261, 139] on input "Strongly agree" at bounding box center [276, 136] width 31 height 31
radio input "true"
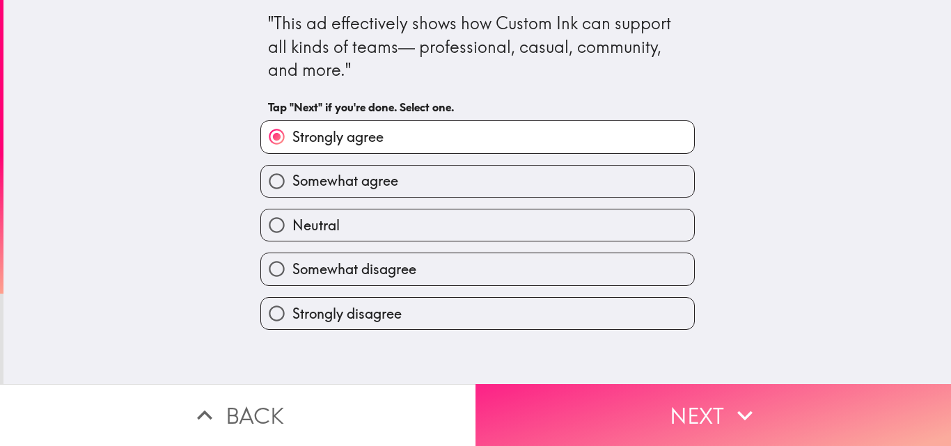
click at [659, 399] on button "Next" at bounding box center [714, 415] width 476 height 62
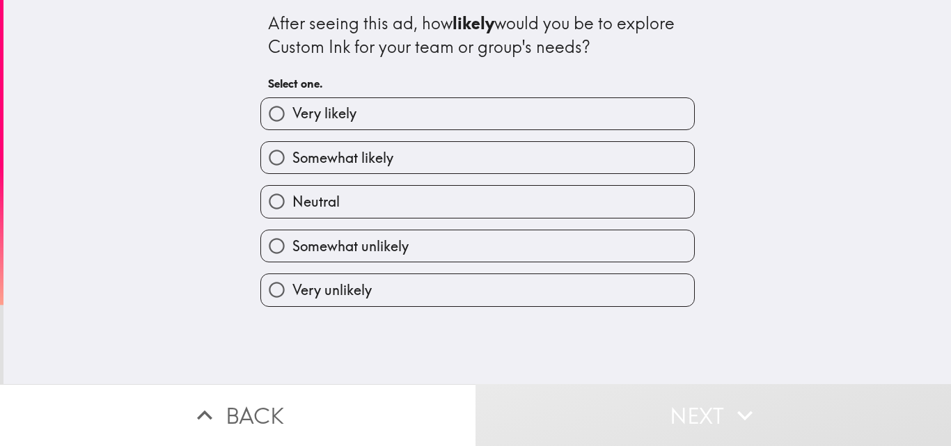
click at [267, 111] on input "Very likely" at bounding box center [276, 113] width 31 height 31
radio input "true"
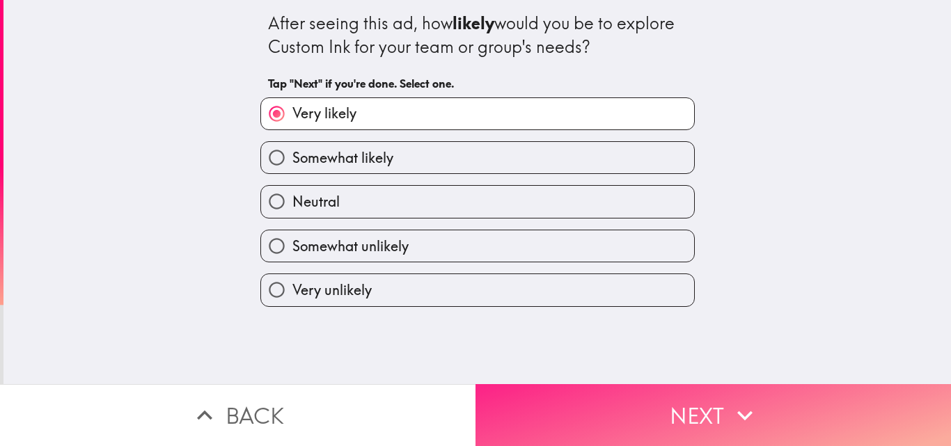
click at [635, 414] on button "Next" at bounding box center [714, 415] width 476 height 62
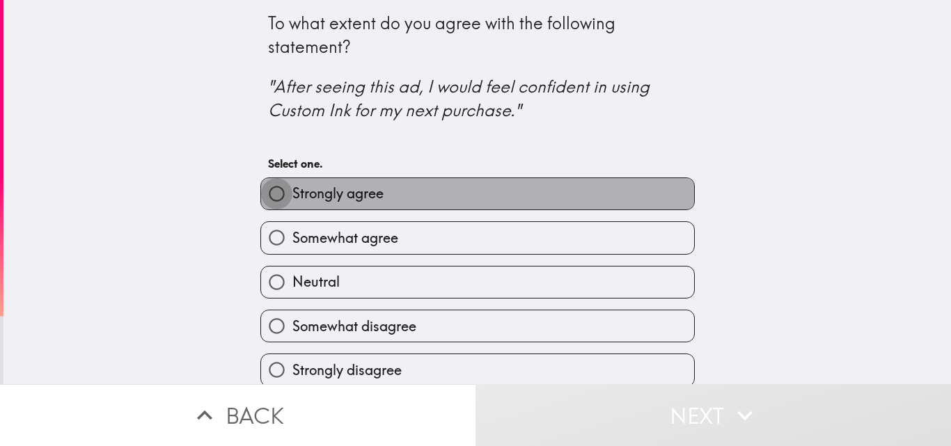
click at [267, 199] on input "Strongly agree" at bounding box center [276, 193] width 31 height 31
radio input "true"
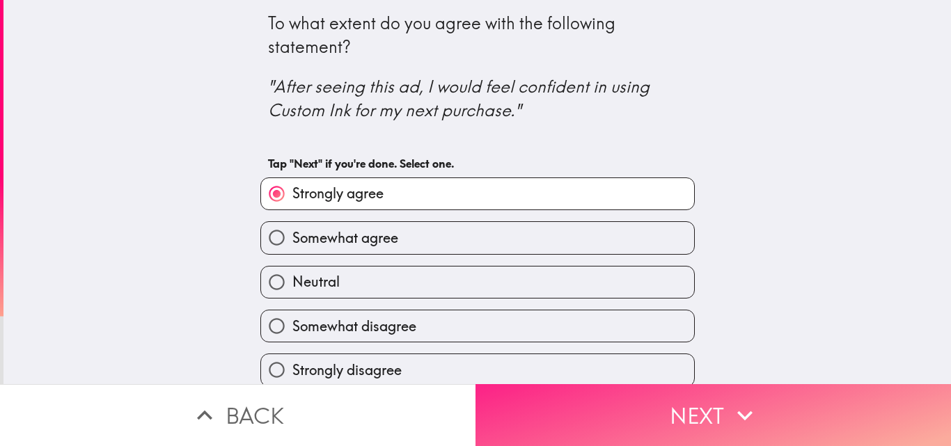
click at [631, 420] on button "Next" at bounding box center [714, 415] width 476 height 62
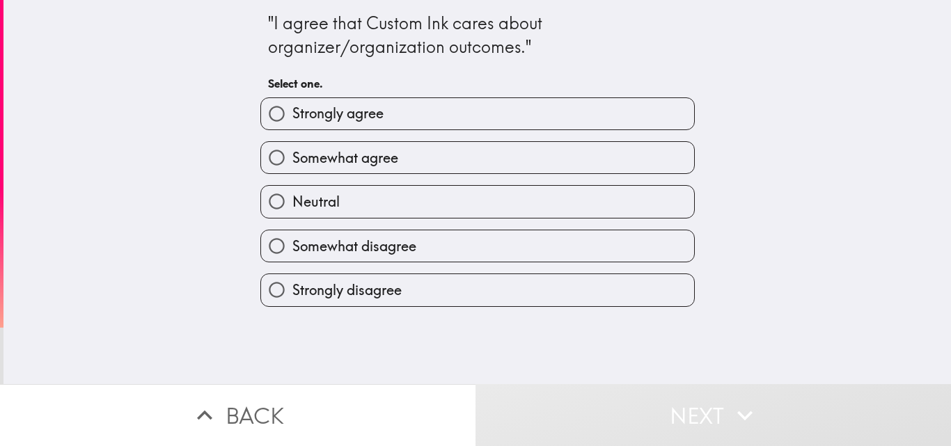
click at [262, 116] on input "Strongly agree" at bounding box center [276, 113] width 31 height 31
radio input "true"
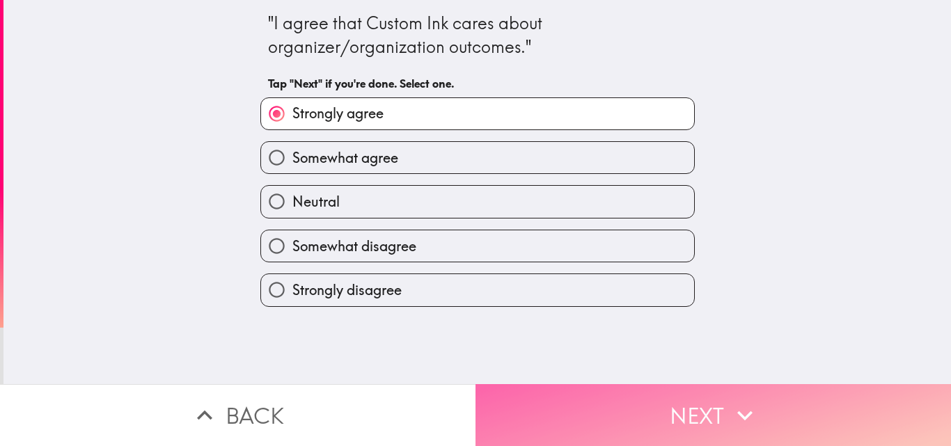
drag, startPoint x: 709, startPoint y: 411, endPoint x: 701, endPoint y: 411, distance: 7.7
click at [708, 411] on button "Next" at bounding box center [714, 415] width 476 height 62
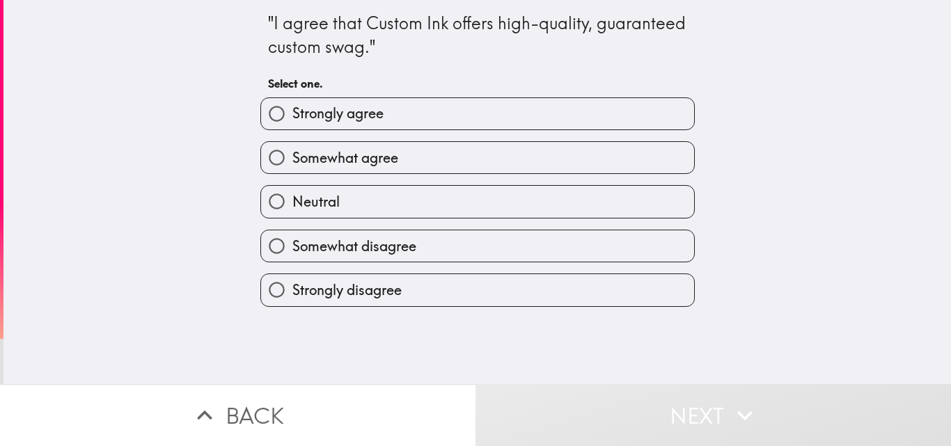
click at [263, 112] on input "Strongly agree" at bounding box center [276, 113] width 31 height 31
radio input "true"
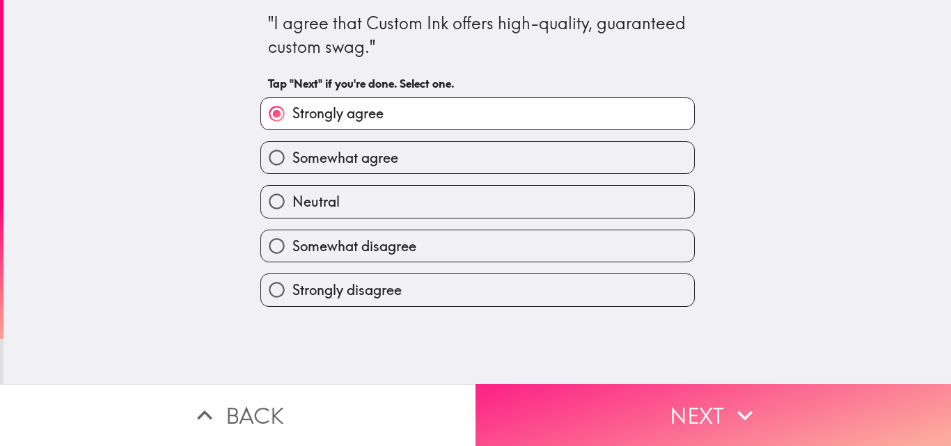
click at [703, 418] on button "Next" at bounding box center [714, 415] width 476 height 62
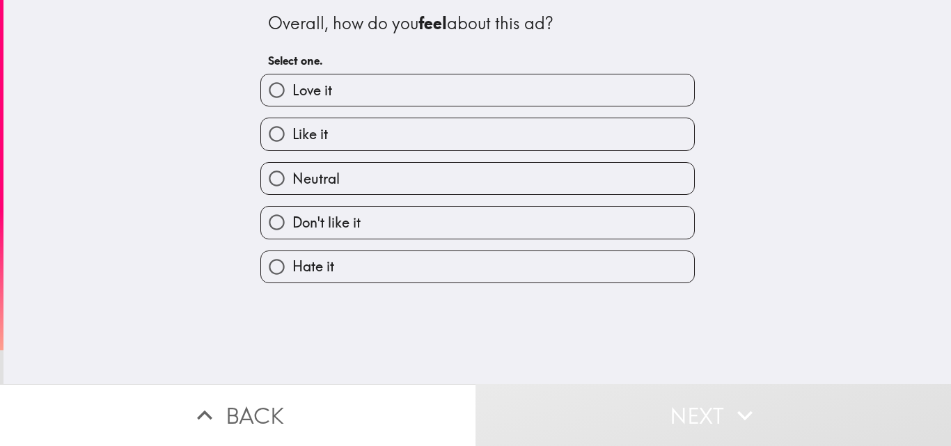
click at [262, 86] on input "Love it" at bounding box center [276, 89] width 31 height 31
radio input "true"
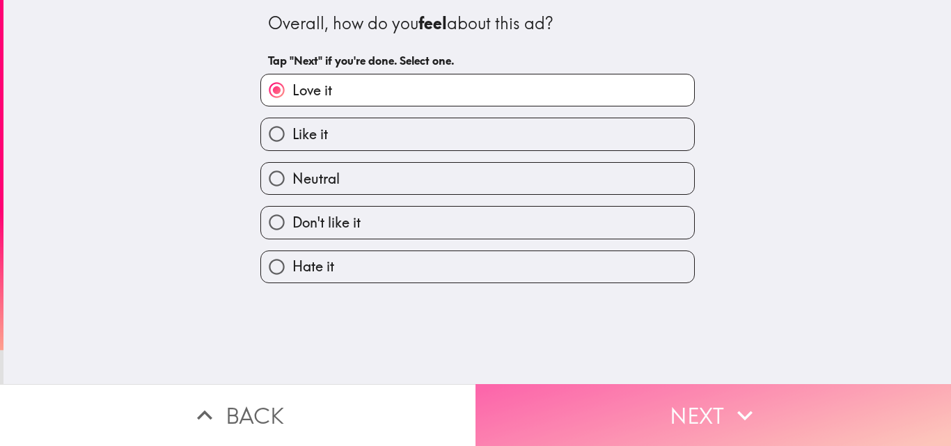
click at [640, 415] on button "Next" at bounding box center [714, 415] width 476 height 62
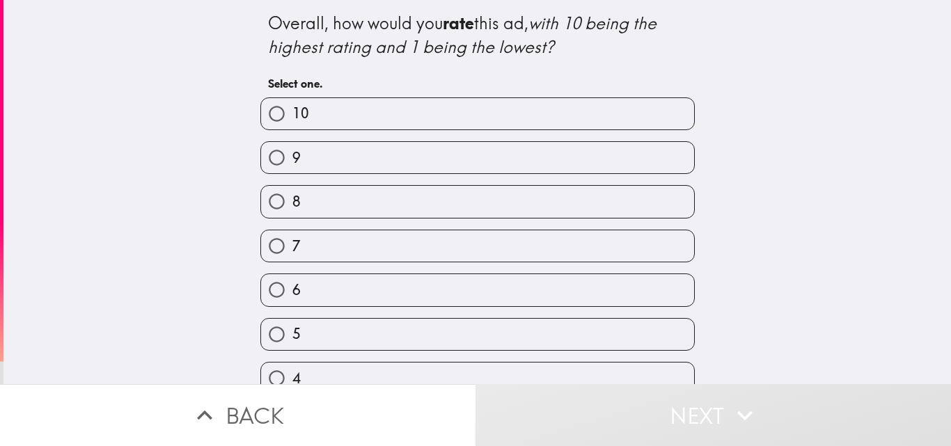
click at [272, 239] on input "7" at bounding box center [276, 245] width 31 height 31
radio input "true"
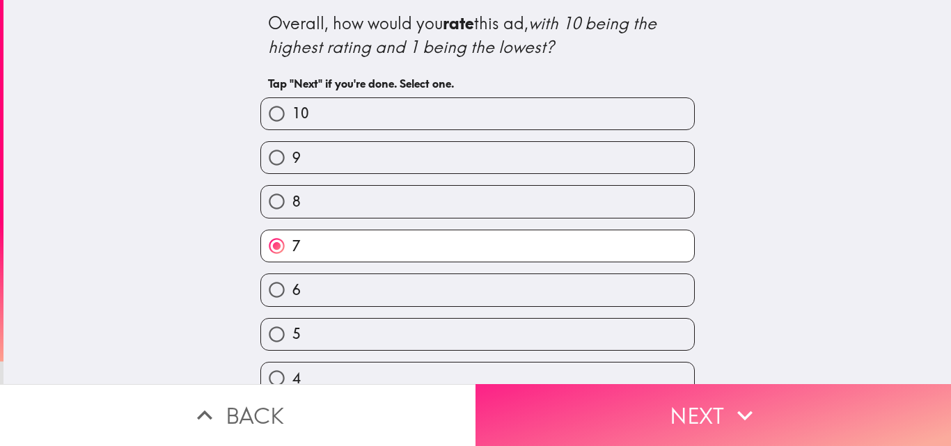
click at [730, 409] on icon "button" at bounding box center [745, 415] width 31 height 31
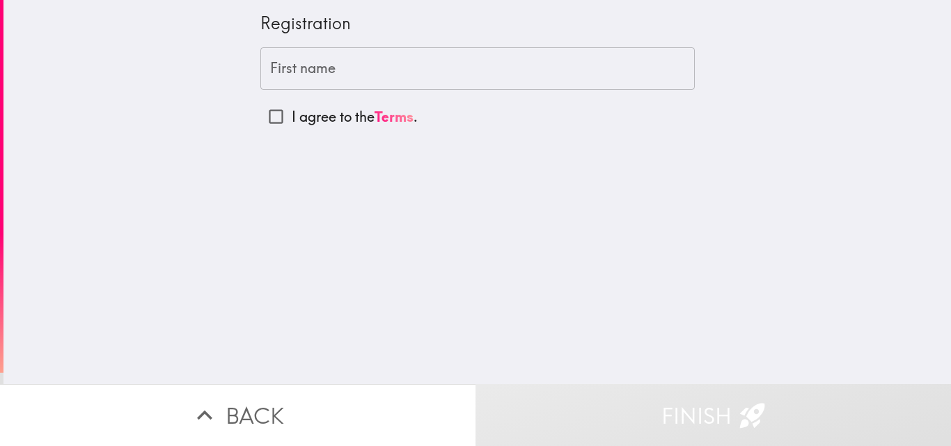
click at [283, 61] on div "First name First name" at bounding box center [477, 68] width 434 height 43
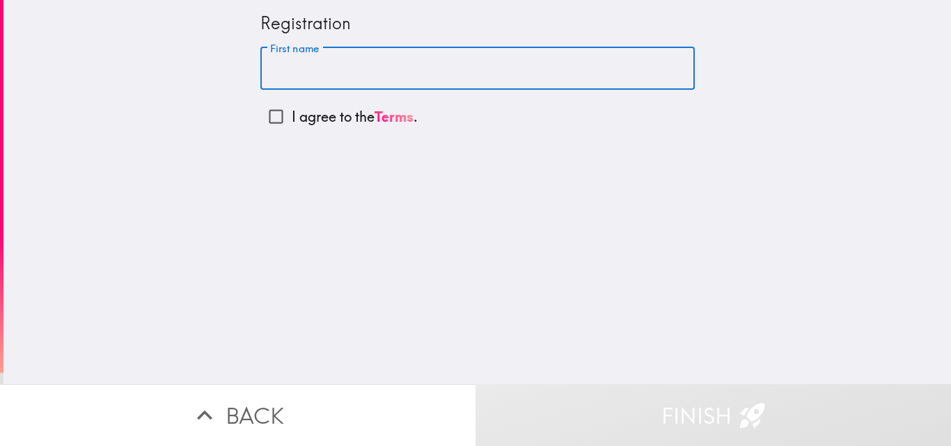
click at [284, 20] on div "Registration" at bounding box center [477, 24] width 434 height 24
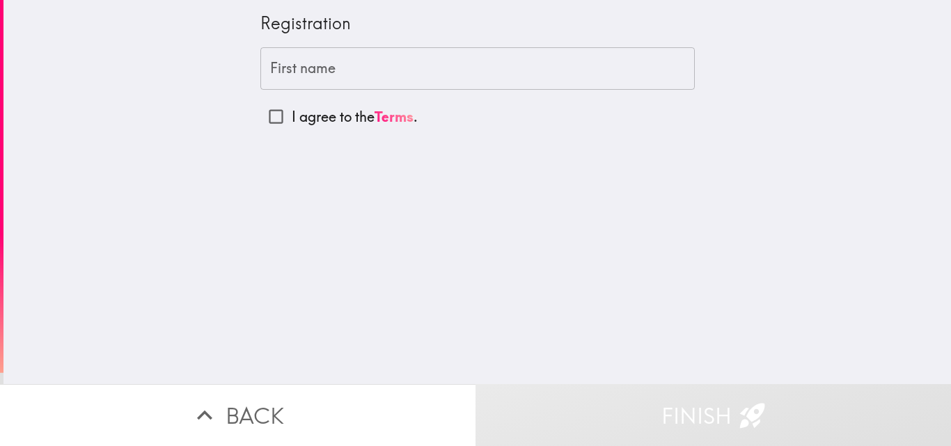
click at [284, 20] on div "Registration" at bounding box center [477, 24] width 434 height 24
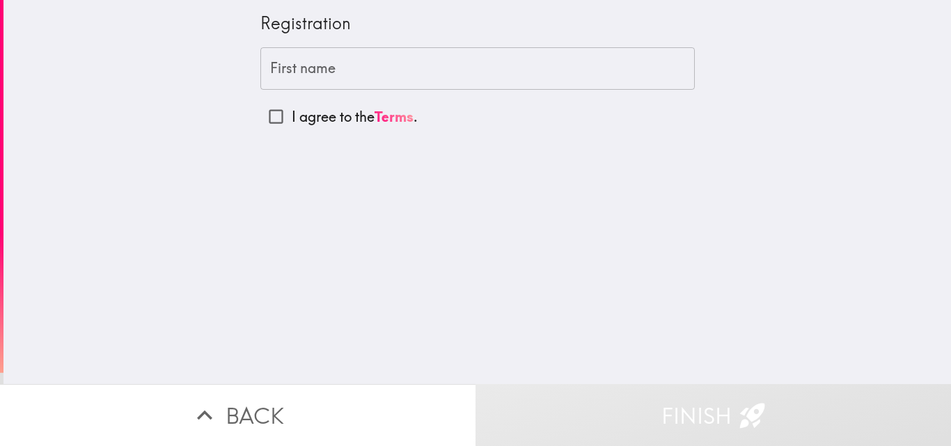
click at [313, 20] on div "Registration" at bounding box center [477, 24] width 434 height 24
click at [311, 20] on div "Registration" at bounding box center [477, 24] width 434 height 24
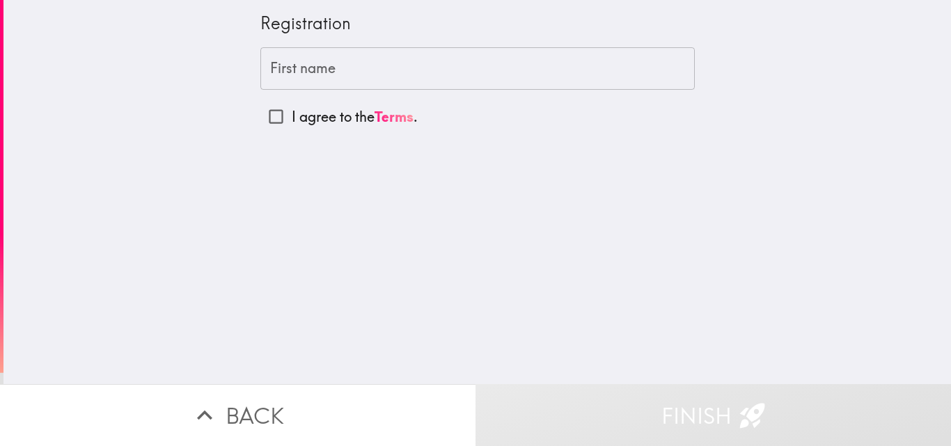
drag, startPoint x: 311, startPoint y: 20, endPoint x: 373, endPoint y: 76, distance: 83.3
click at [312, 20] on div "Registration" at bounding box center [477, 24] width 434 height 24
click at [361, 61] on input "First name" at bounding box center [477, 68] width 434 height 43
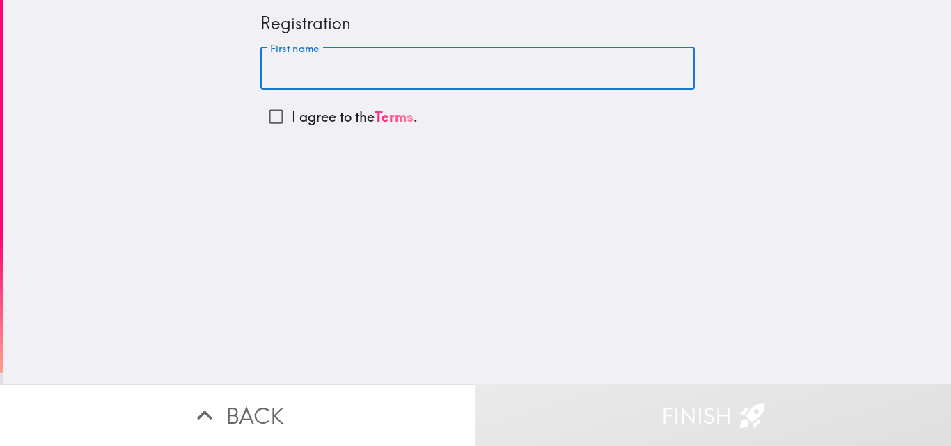
click at [261, 118] on input "I agree to the Terms ." at bounding box center [275, 116] width 31 height 31
checkbox input "true"
click at [295, 71] on input "First name" at bounding box center [477, 68] width 434 height 43
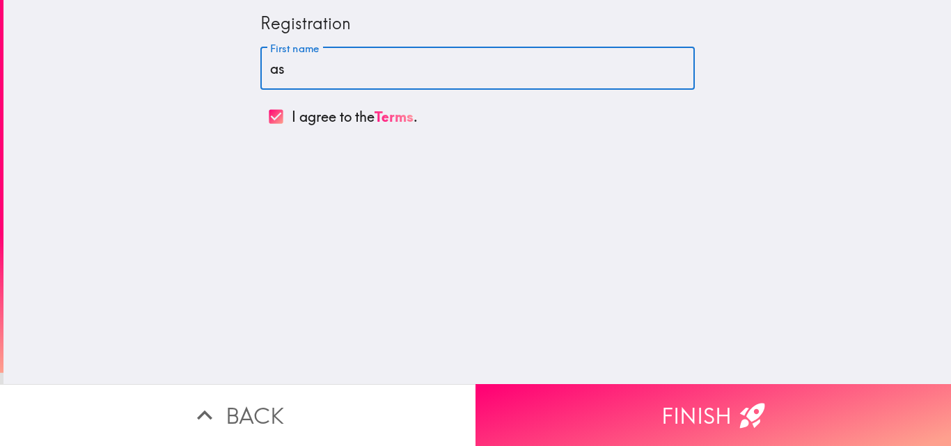
type input "a"
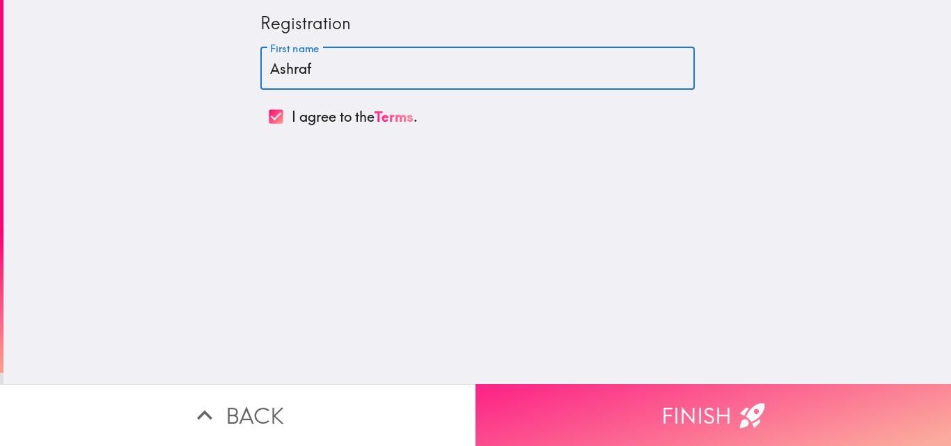
type input "Ashraf"
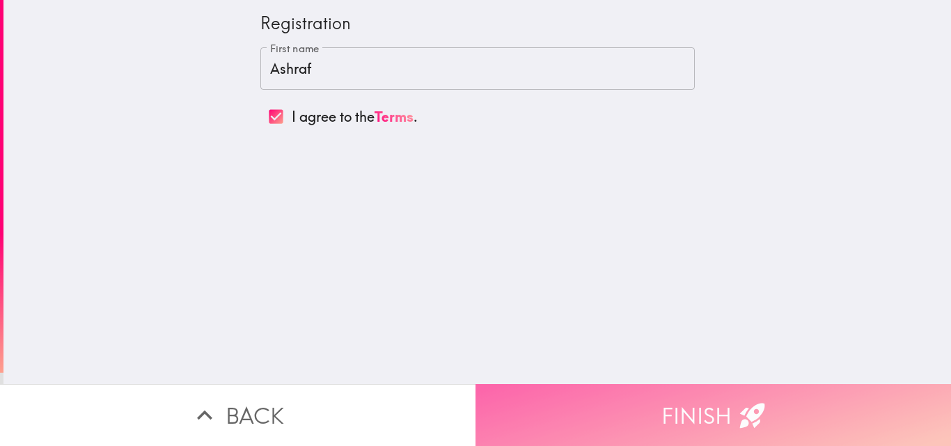
click at [635, 406] on button "Finish" at bounding box center [714, 415] width 476 height 62
